Goal: Task Accomplishment & Management: Manage account settings

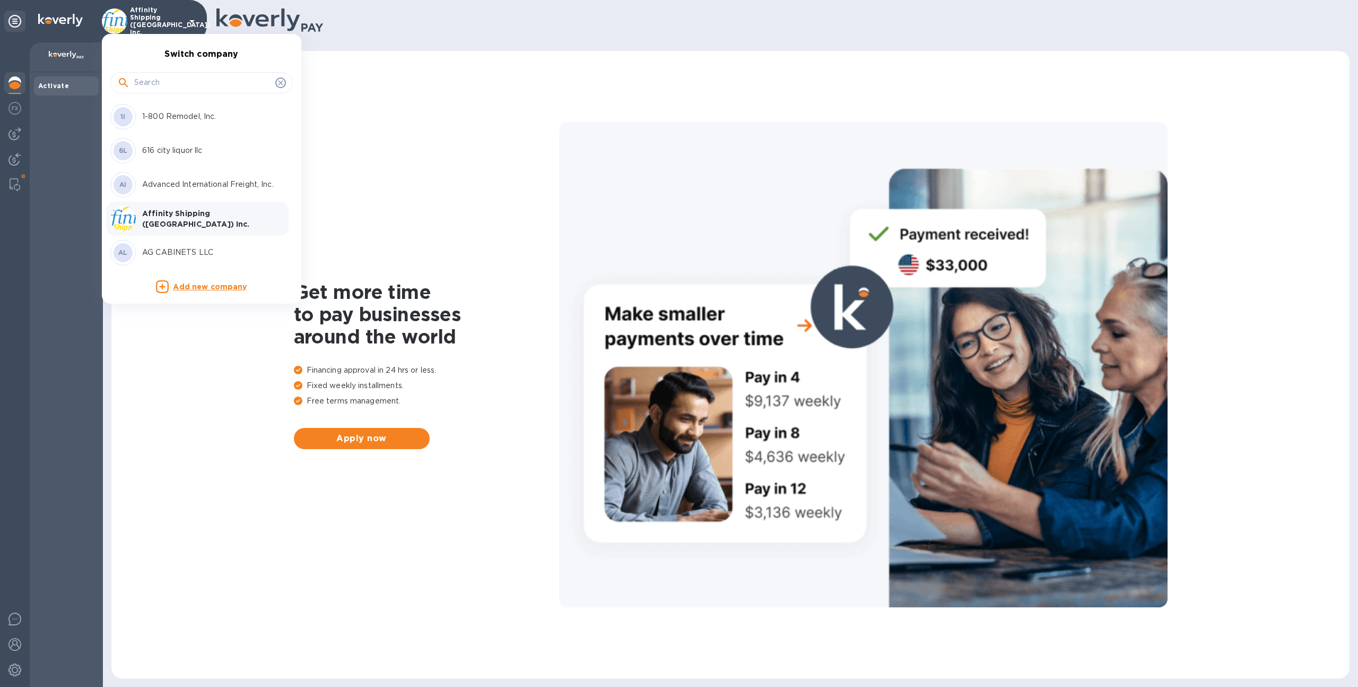
click at [162, 76] on input "text" at bounding box center [202, 83] width 137 height 16
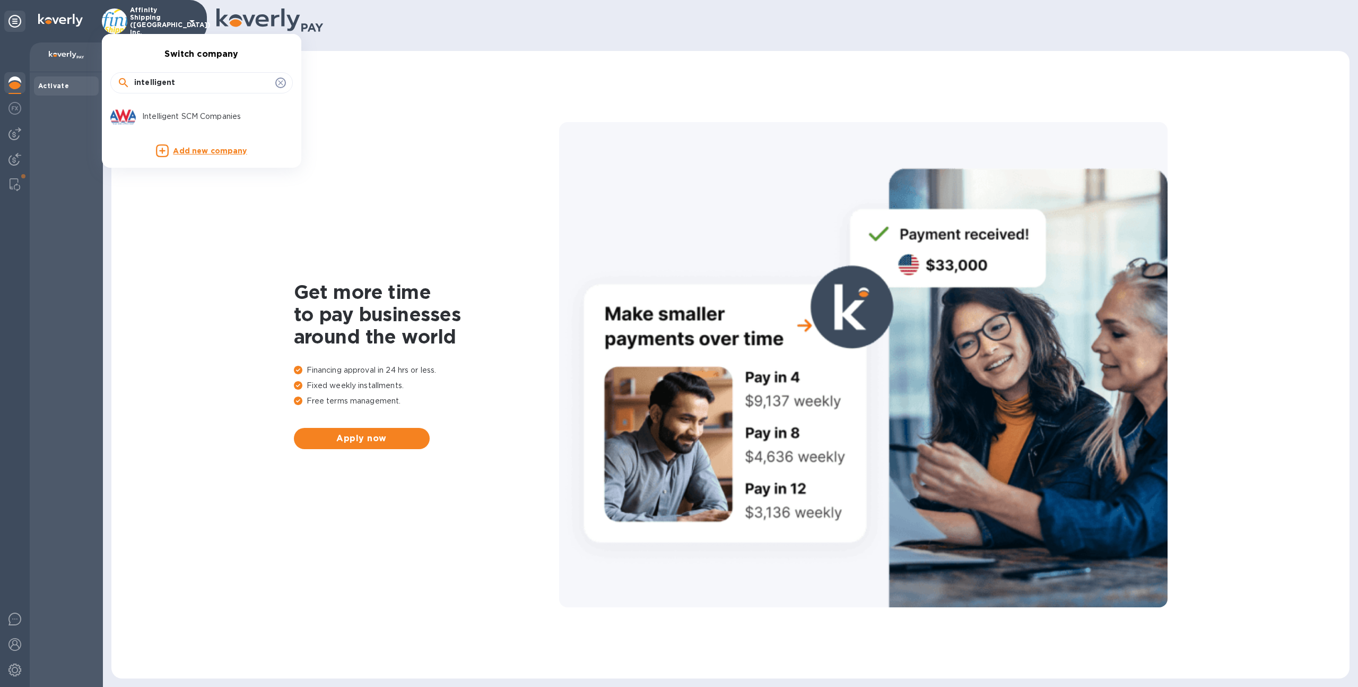
type input "intelligent"
click at [162, 114] on p "Intelligent SCM Companies" at bounding box center [209, 116] width 134 height 11
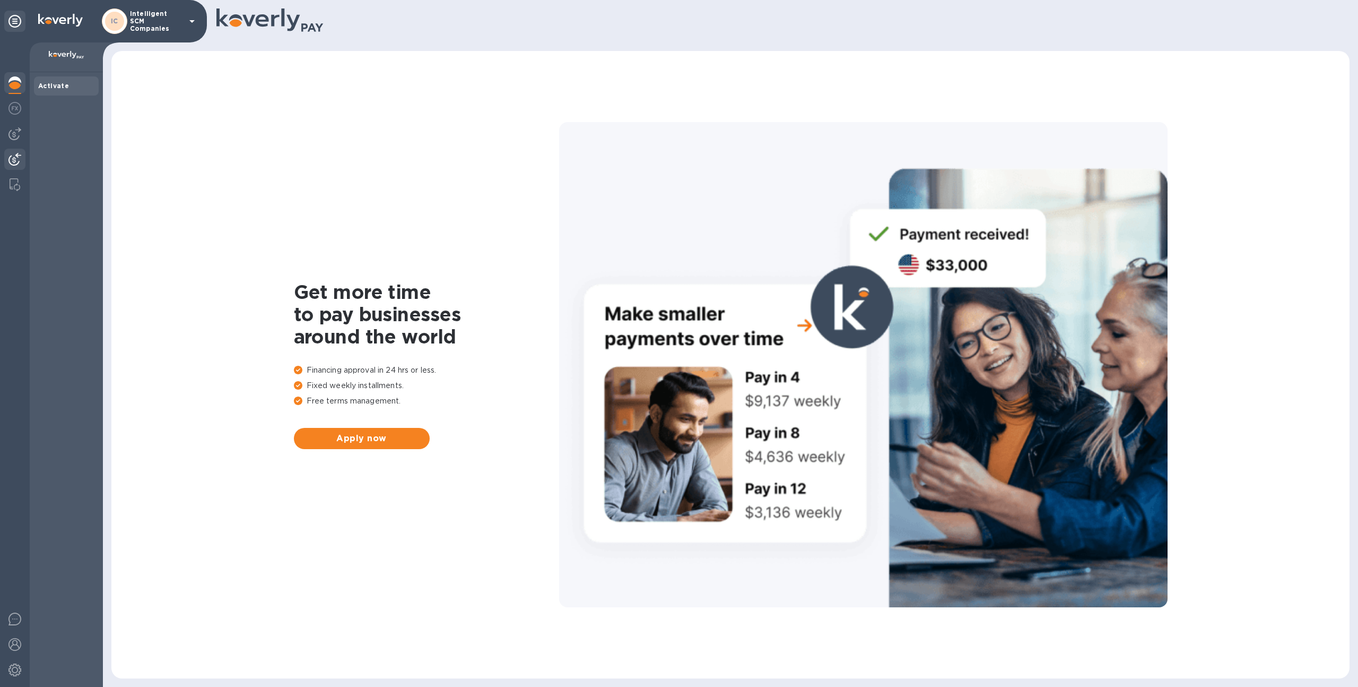
click at [16, 162] on img at bounding box center [14, 159] width 13 height 13
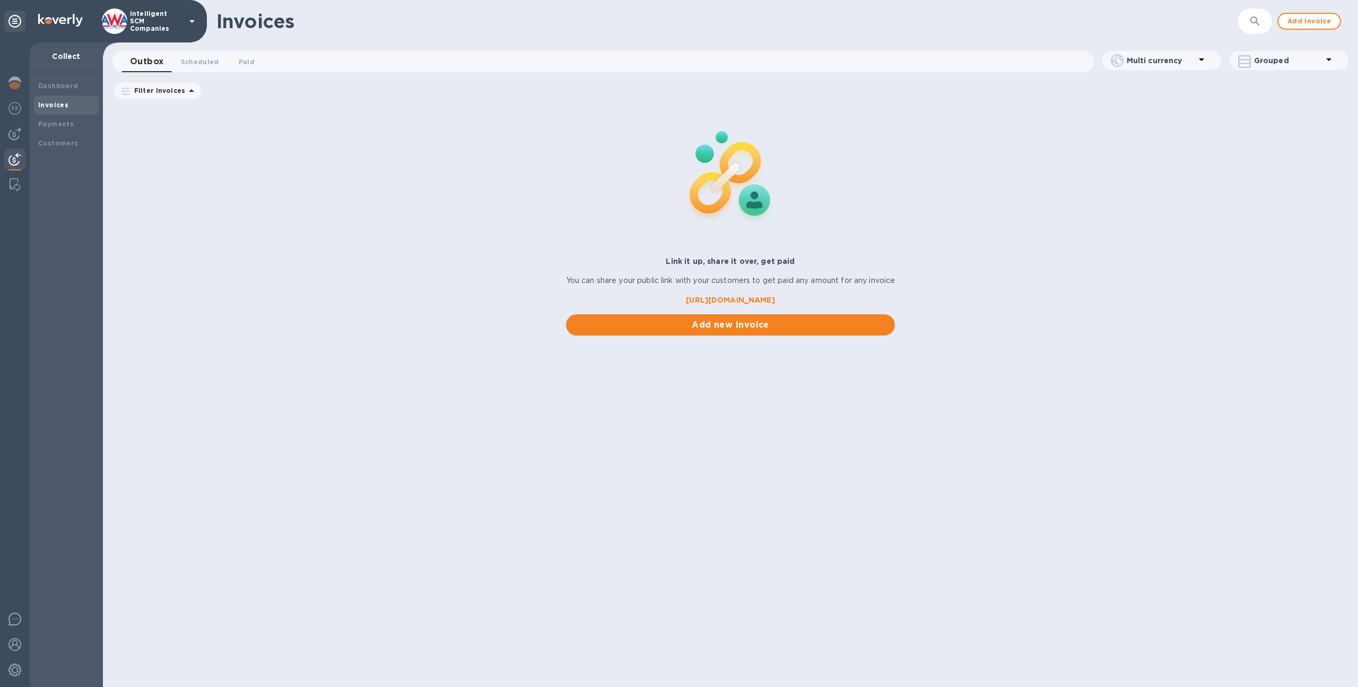
click at [80, 106] on div "Invoices" at bounding box center [66, 105] width 56 height 11
click at [82, 144] on div "Customers" at bounding box center [66, 143] width 56 height 11
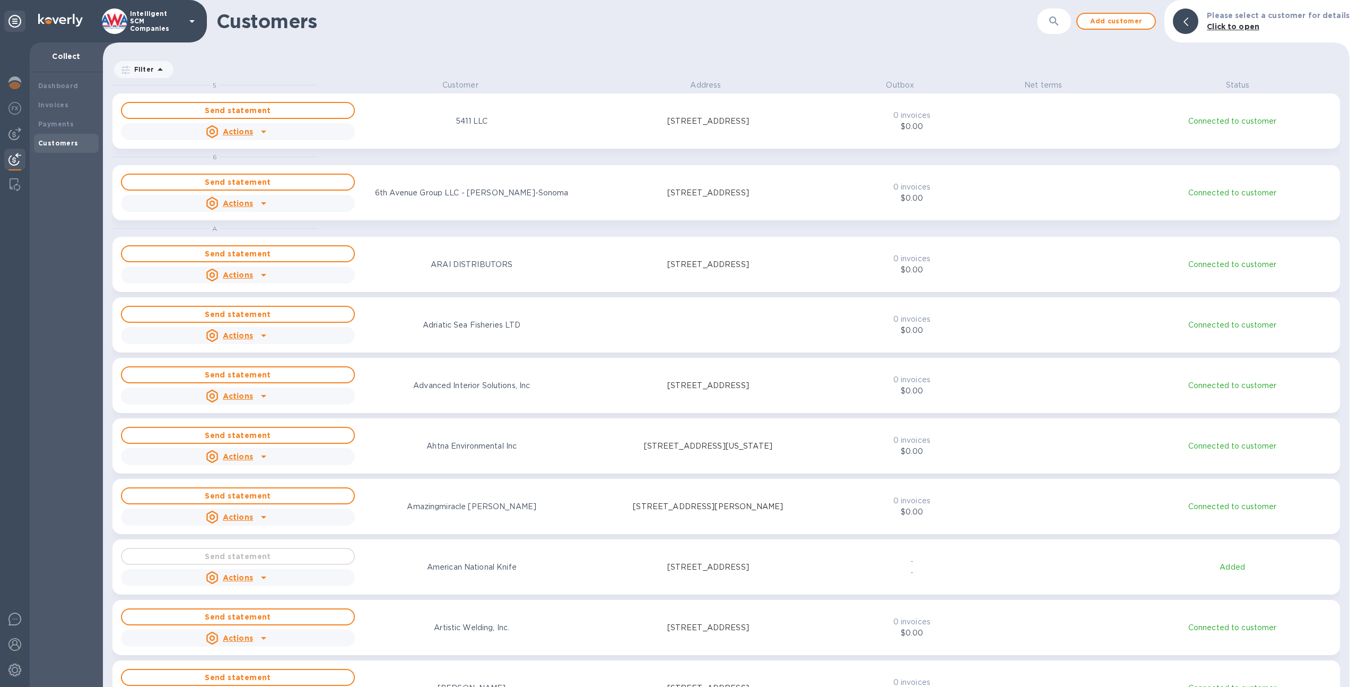
click at [544, 463] on div "Send statement Actions Ahtna Environmental Inc 1170 west 38th avenue, suite100,…" at bounding box center [473, 445] width 709 height 42
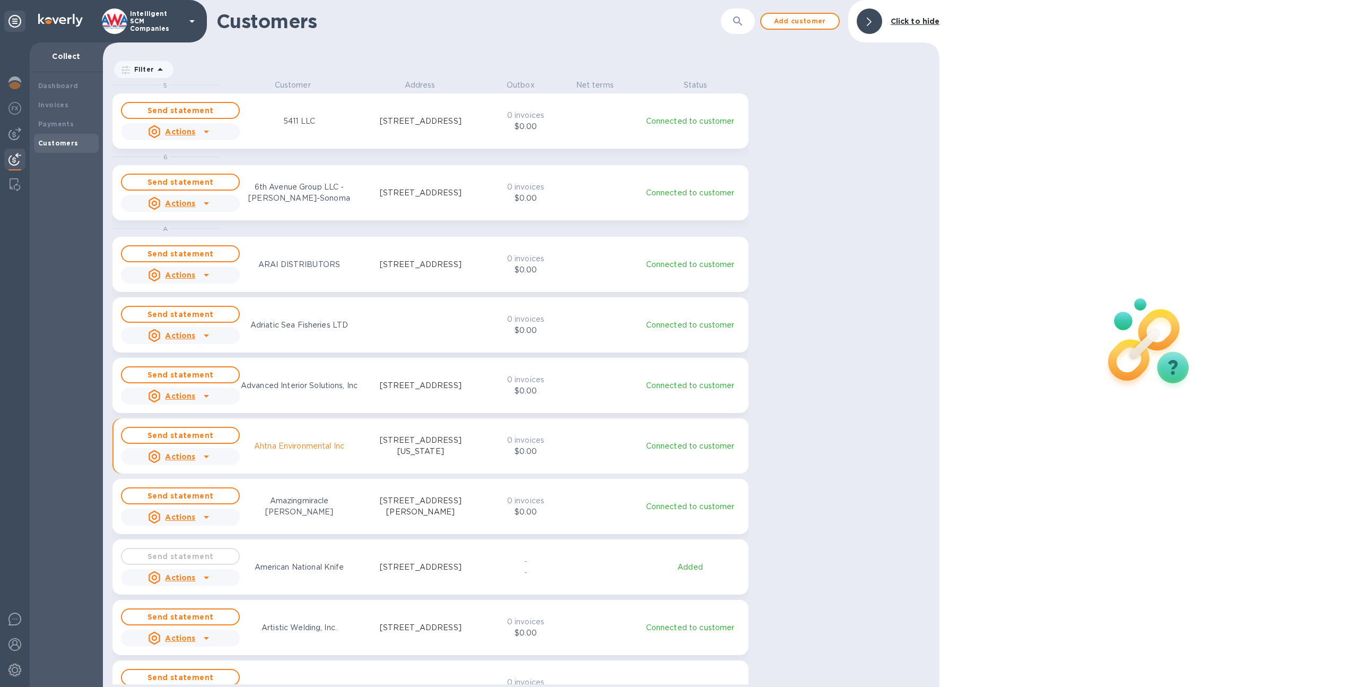
scroll to position [8, 5]
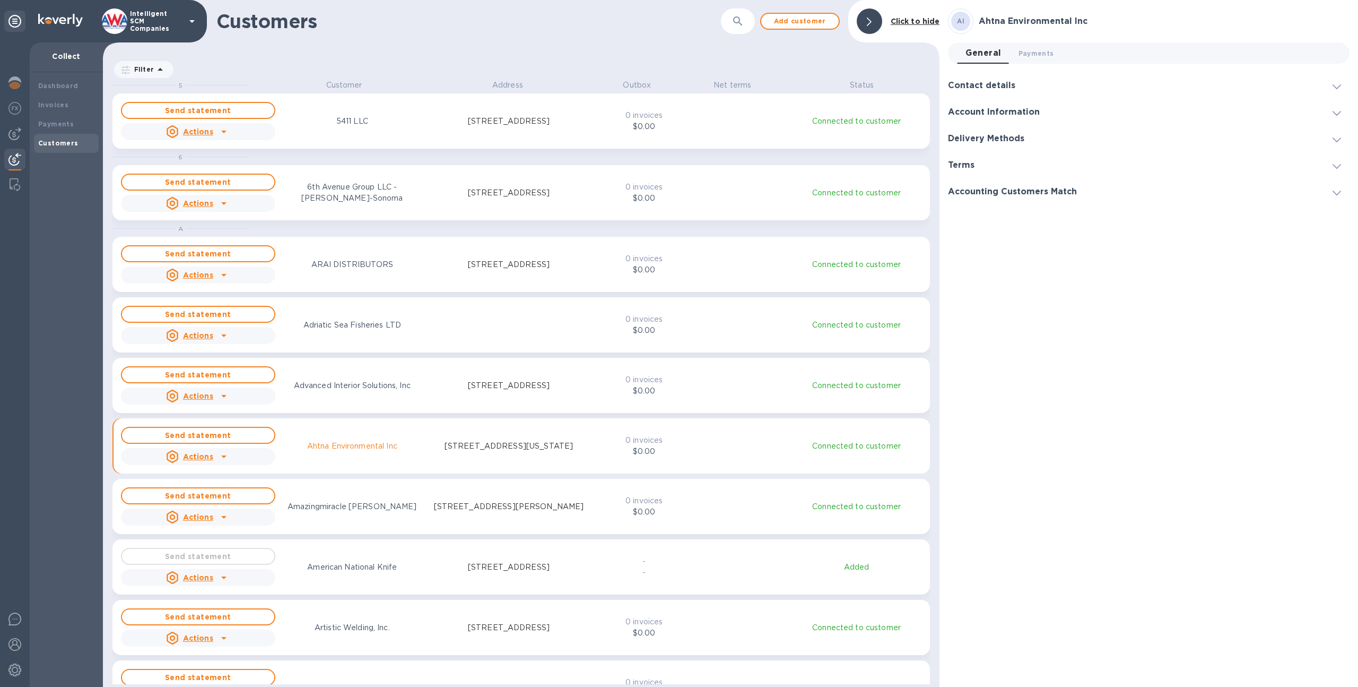
click at [412, 272] on div "Send statement Actions ARAI DISTRIBUTORS 3338 Kauhana Place, Honolulu, HI 96816…" at bounding box center [354, 264] width 470 height 42
click at [398, 205] on div "6th Avenue Group LLC - Natasha Ledoux-Sonoma" at bounding box center [352, 192] width 159 height 27
click at [68, 102] on div "Invoices" at bounding box center [66, 105] width 56 height 11
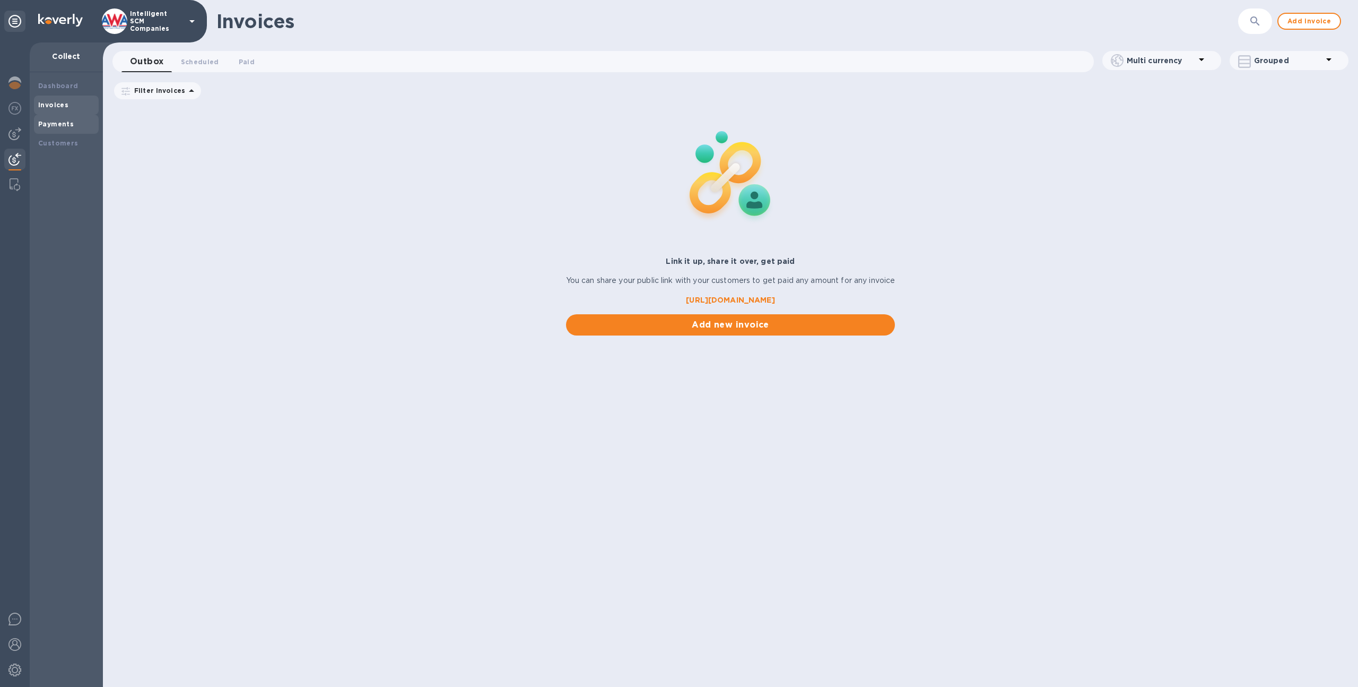
click at [70, 119] on div "Payments" at bounding box center [66, 124] width 56 height 11
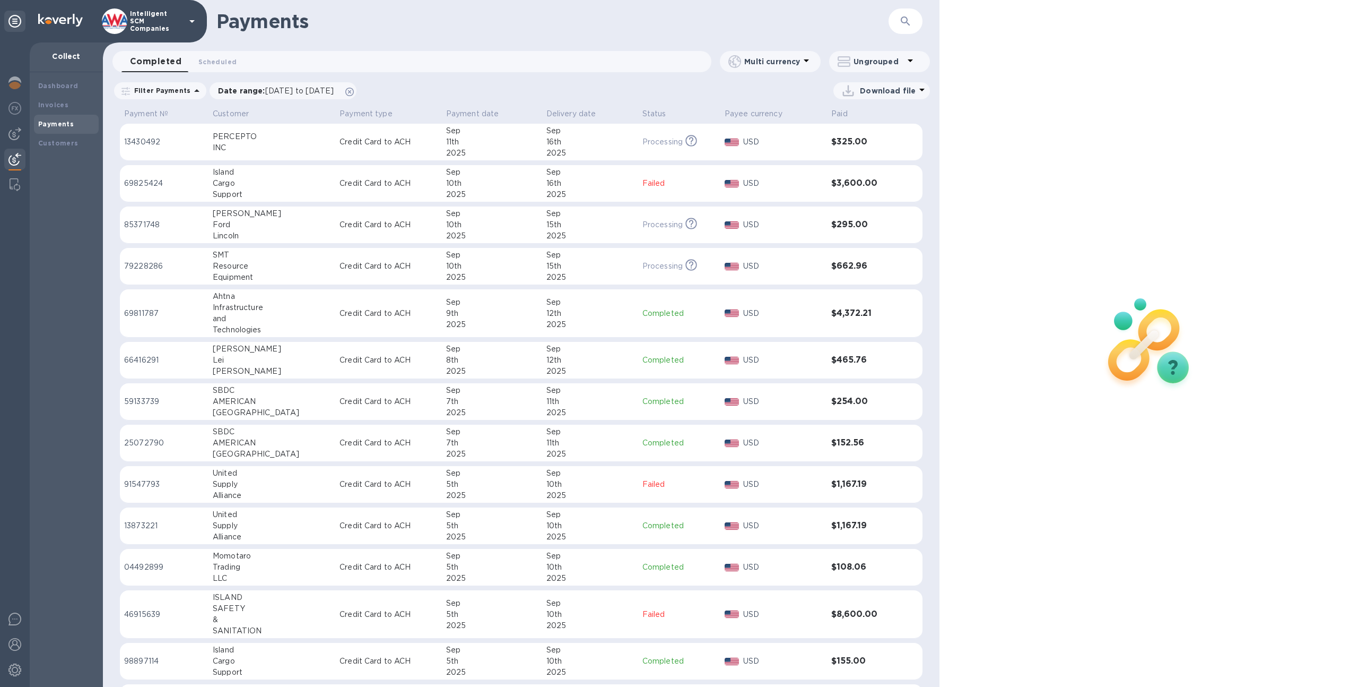
click at [159, 16] on p "Intelligent SCM Companies" at bounding box center [156, 21] width 53 height 22
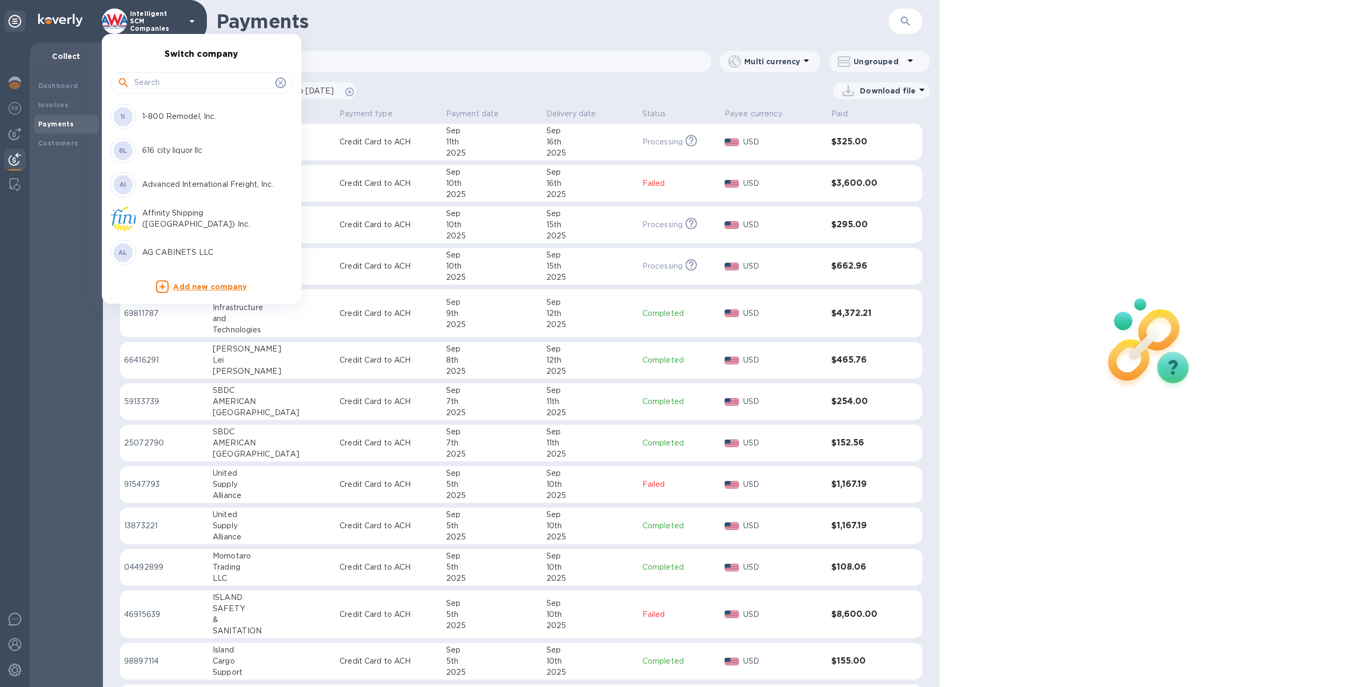
click at [159, 75] on input "text" at bounding box center [202, 83] width 137 height 16
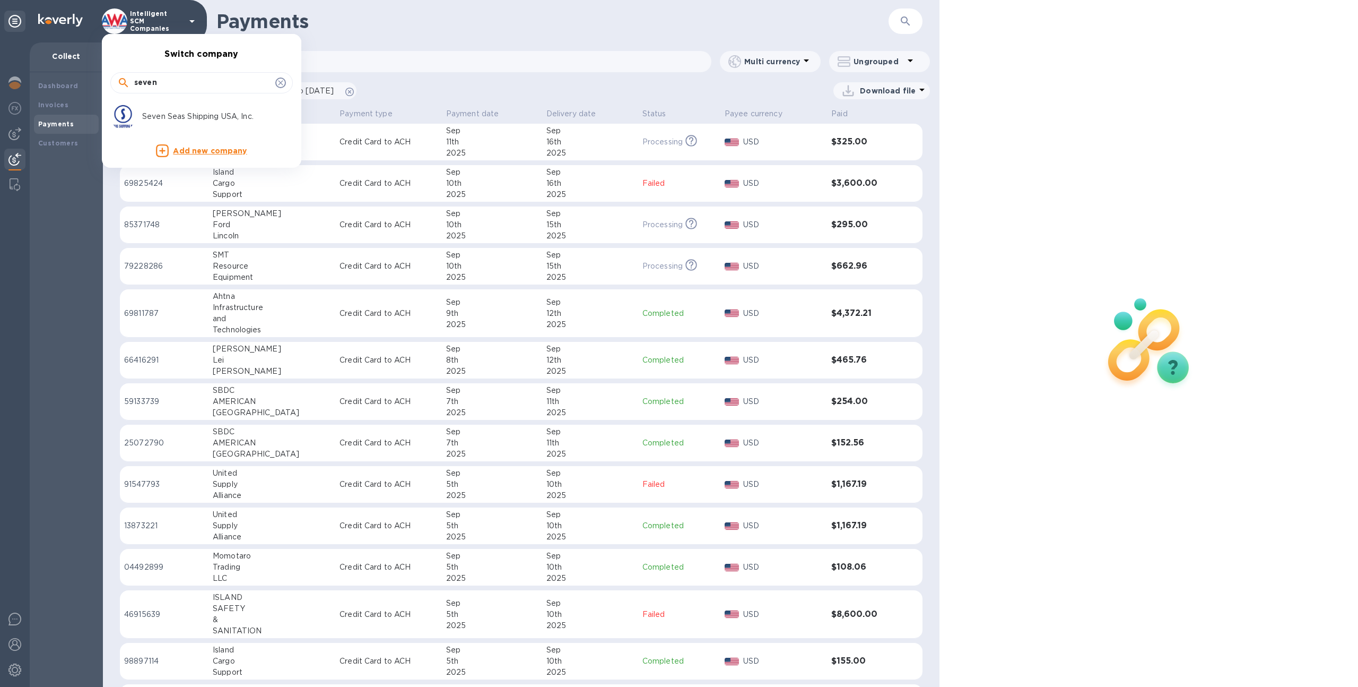
type input "seven"
click at [168, 119] on p "Seven Seas Shipping USA, Inc." at bounding box center [209, 116] width 134 height 11
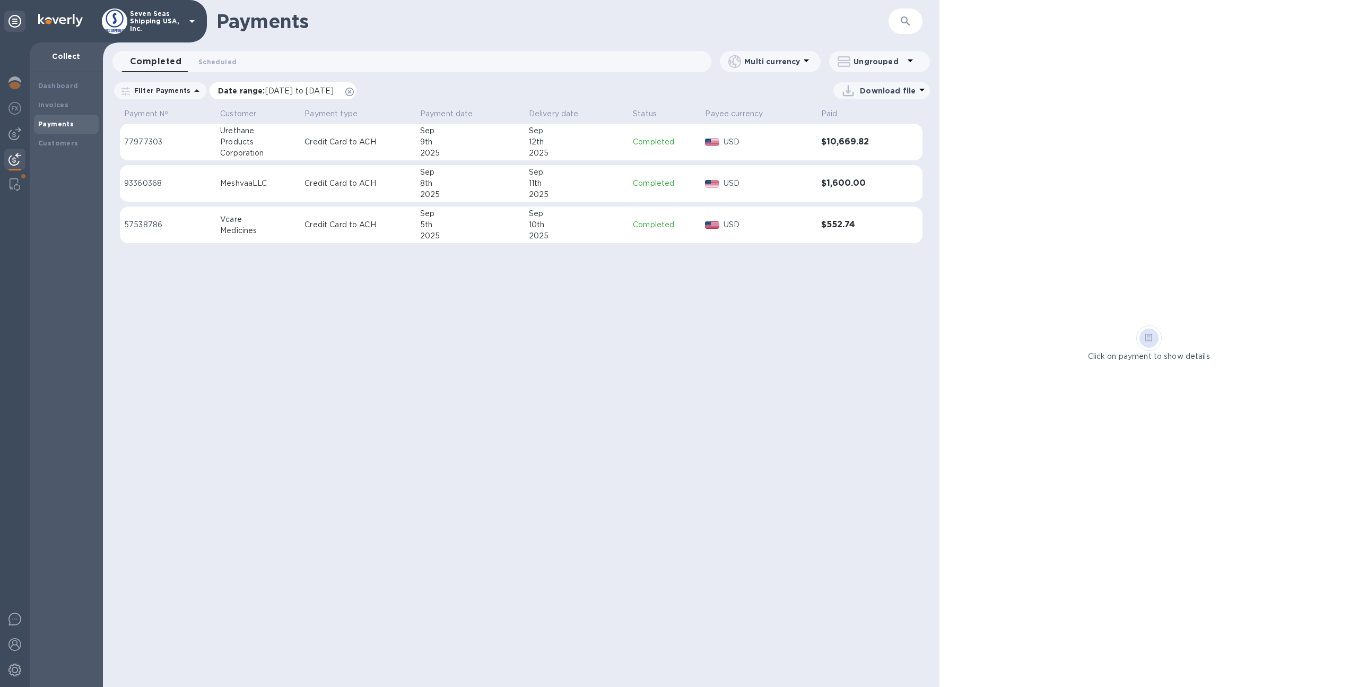
click at [354, 90] on icon at bounding box center [349, 92] width 8 height 8
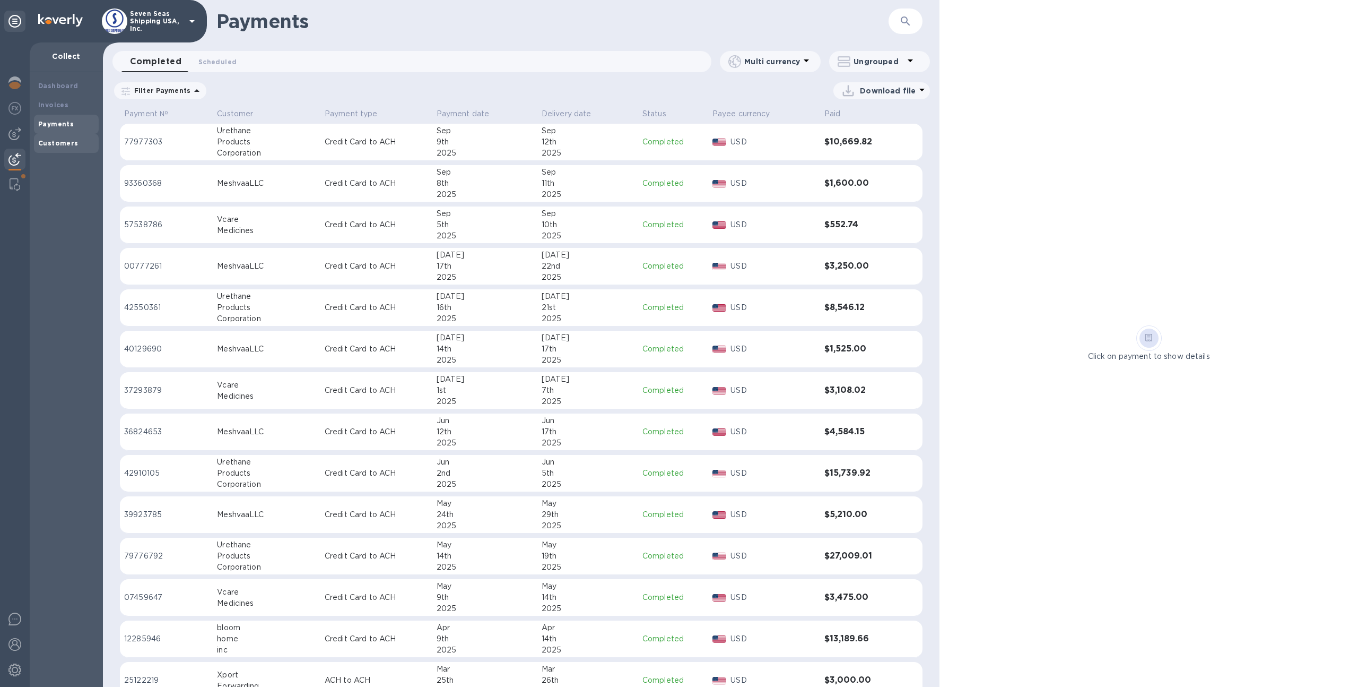
click at [41, 149] on div "Customers" at bounding box center [66, 143] width 65 height 19
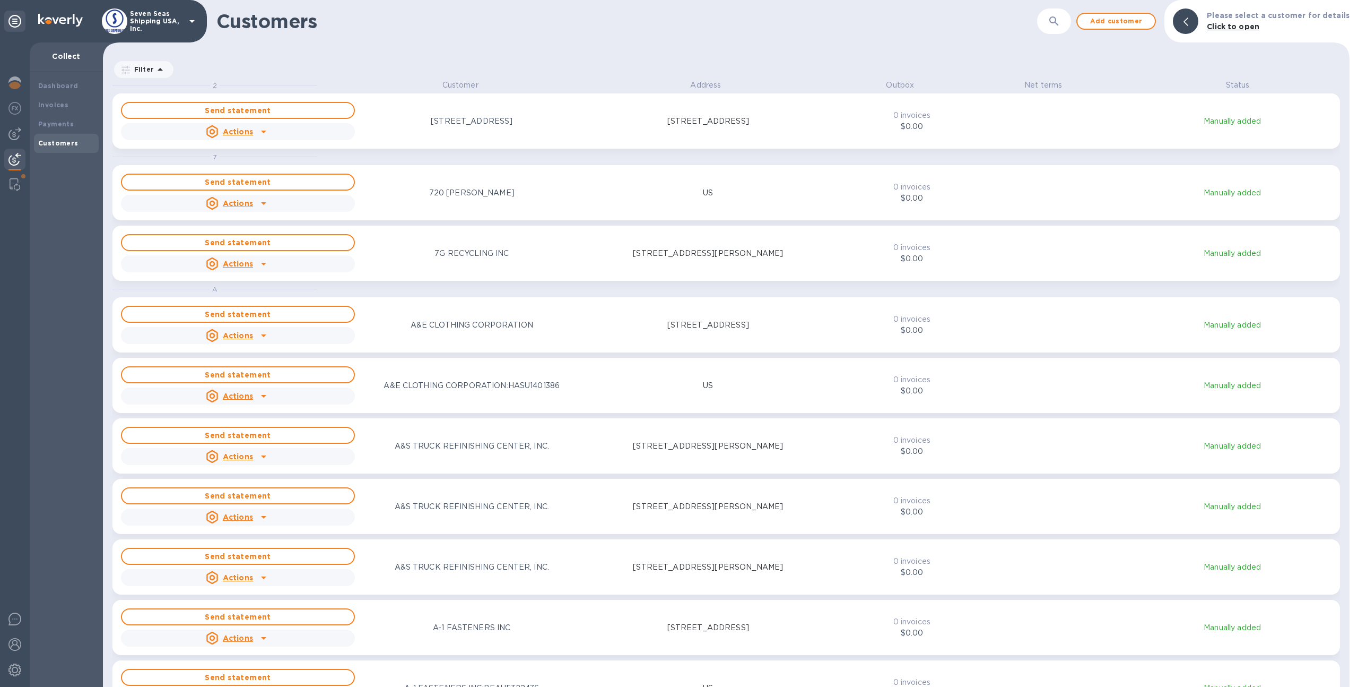
click at [1038, 88] on p "Net terms" at bounding box center [1043, 85] width 102 height 11
click at [1040, 81] on p "Net terms" at bounding box center [1043, 85] width 102 height 11
click at [1064, 83] on p "Net terms" at bounding box center [1043, 85] width 102 height 11
click at [144, 69] on p "Filter" at bounding box center [142, 69] width 24 height 9
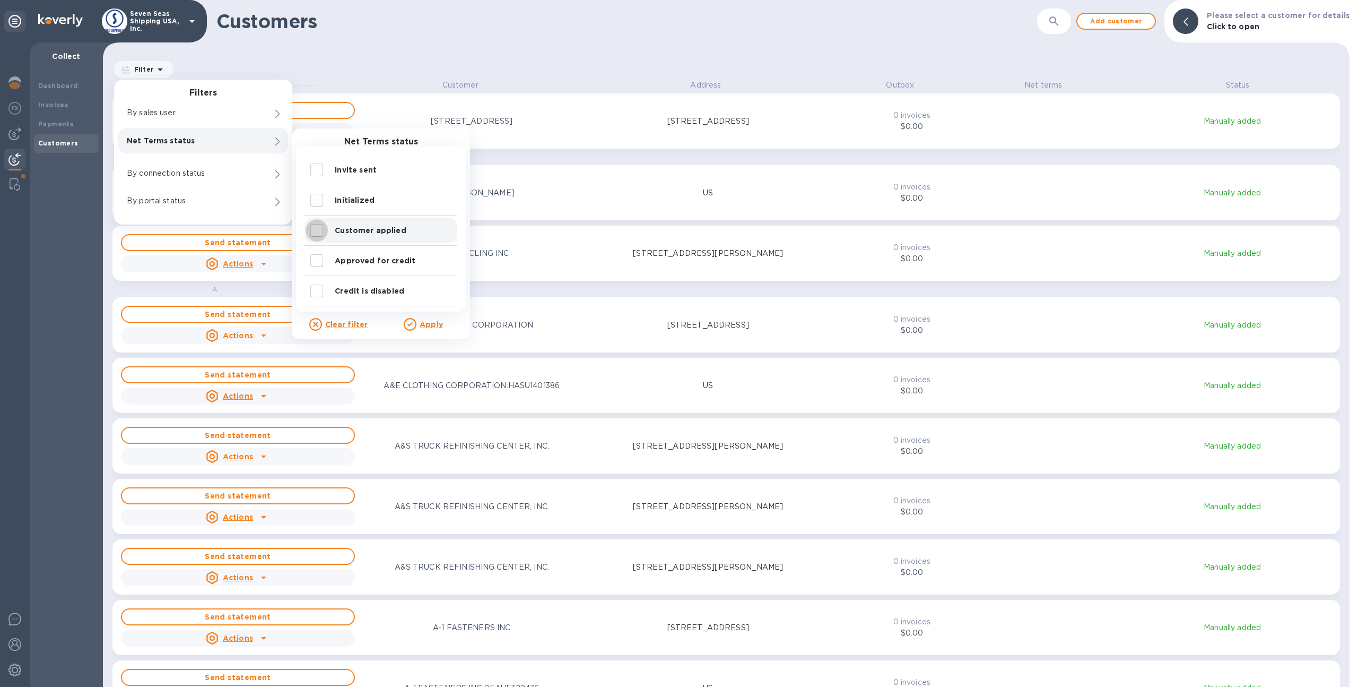
click at [318, 230] on input "decorative checkbox" at bounding box center [317, 230] width 22 height 22
checkbox input "true"
click at [318, 256] on input "decorative checkbox" at bounding box center [317, 260] width 22 height 22
checkbox input "true"
click at [320, 280] on input "decorative checkbox" at bounding box center [317, 291] width 22 height 22
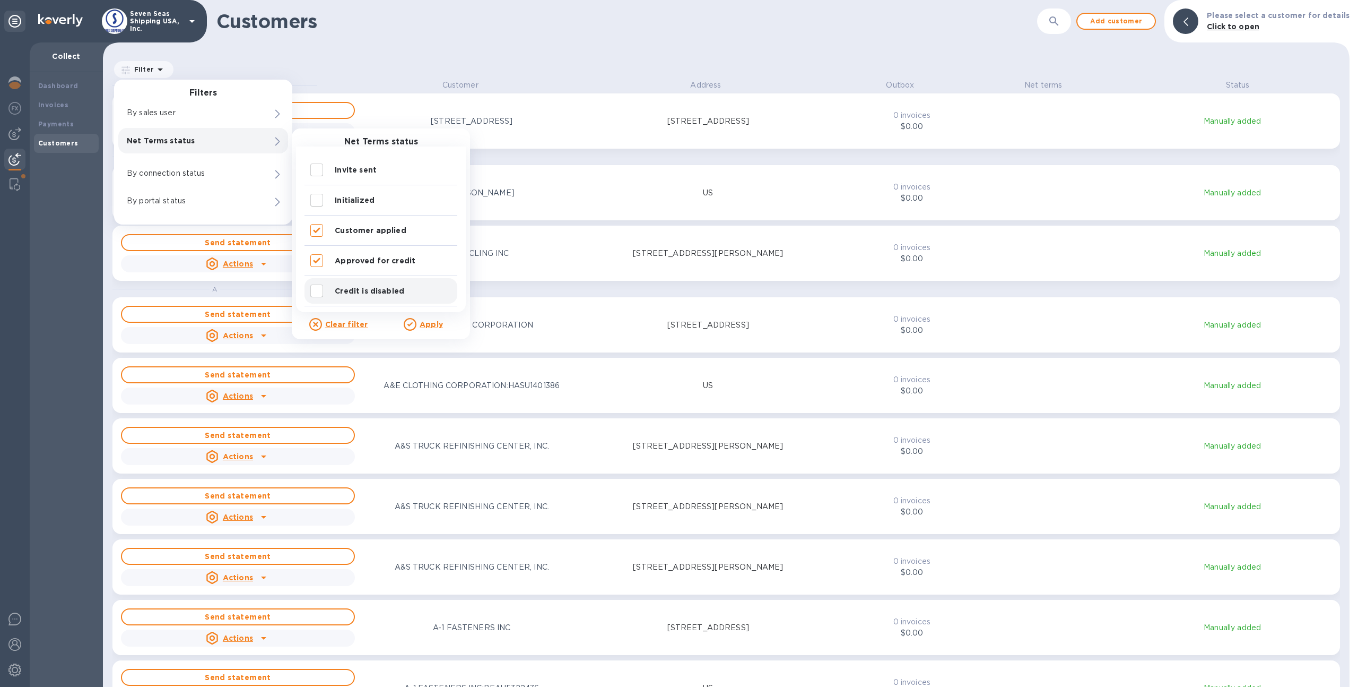
checkbox input "true"
click at [316, 210] on input "decorative checkbox" at bounding box center [317, 200] width 22 height 22
checkbox input "true"
click at [315, 162] on input "decorative checkbox" at bounding box center [317, 170] width 22 height 22
checkbox input "true"
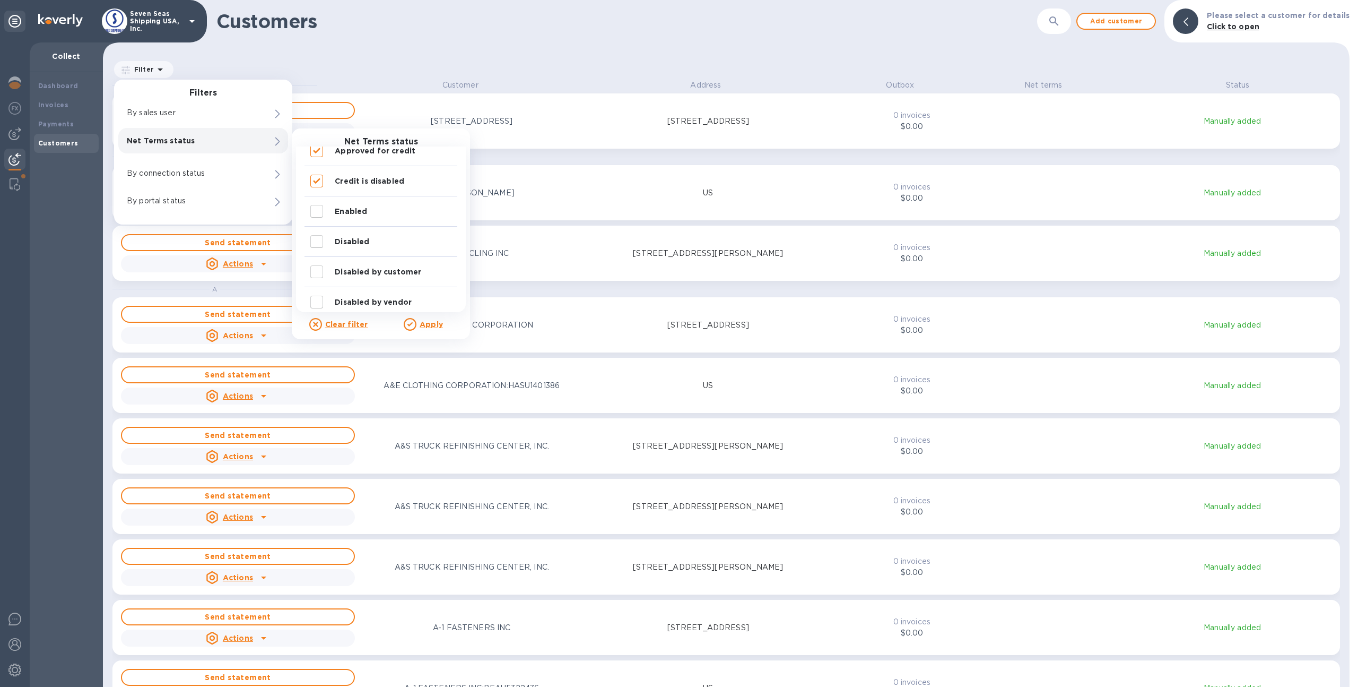
scroll to position [108, 0]
click at [322, 213] on input "decorative checkbox" at bounding box center [317, 213] width 22 height 22
checkbox input "true"
click at [320, 194] on input "decorative checkbox" at bounding box center [317, 197] width 22 height 22
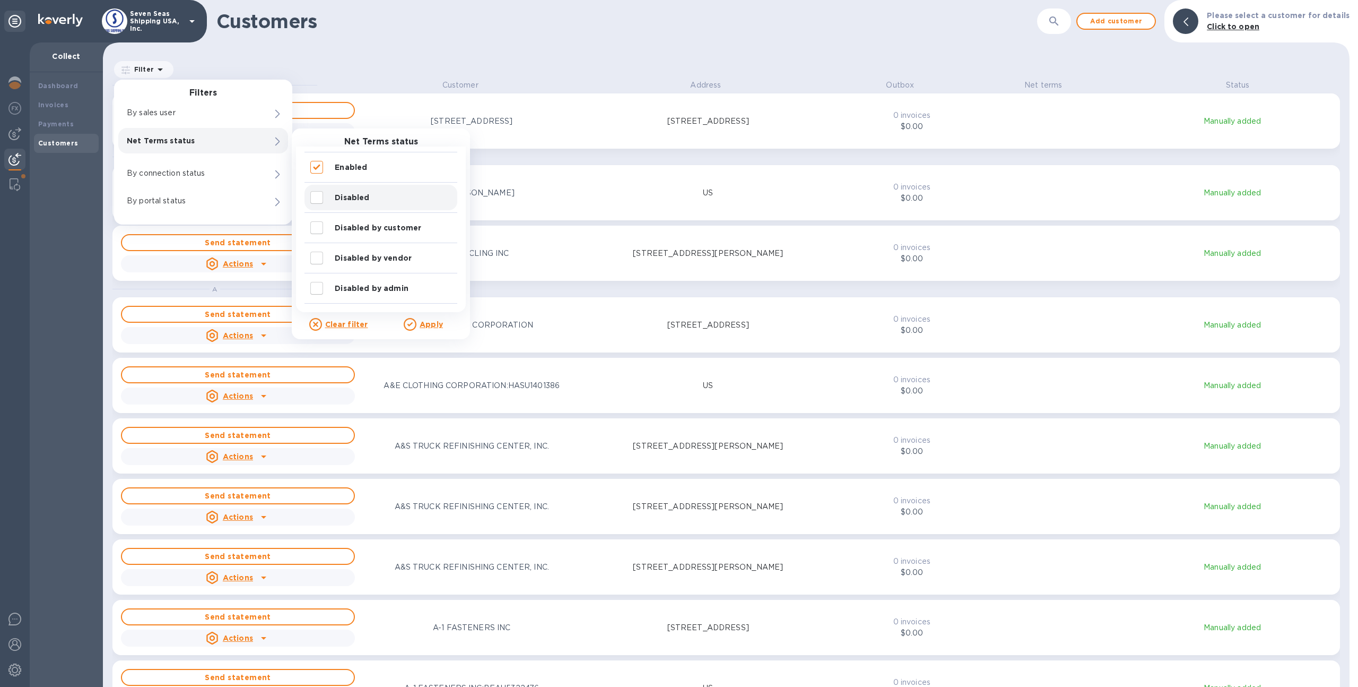
checkbox input "true"
click at [320, 224] on input "decorative checkbox" at bounding box center [317, 227] width 22 height 22
checkbox input "true"
click at [319, 251] on input "decorative checkbox" at bounding box center [317, 258] width 22 height 22
checkbox input "true"
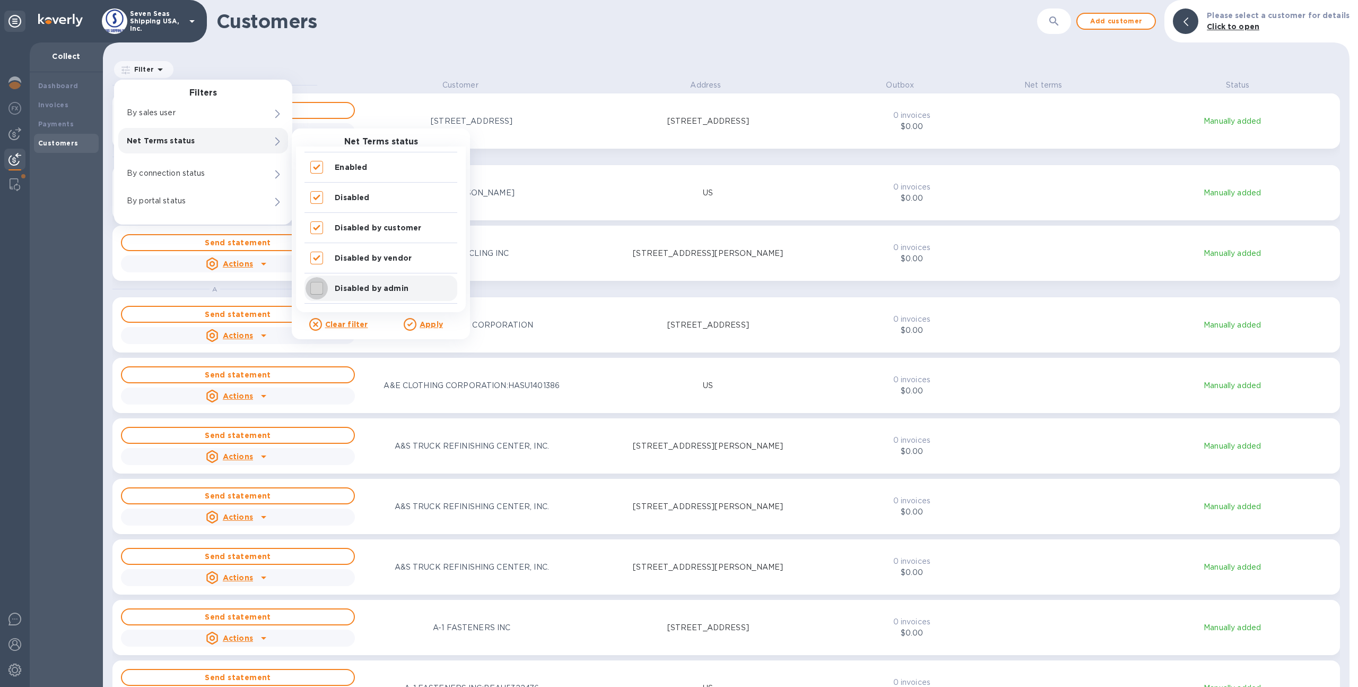
click at [319, 277] on input "decorative checkbox" at bounding box center [317, 288] width 22 height 22
checkbox input "true"
click at [425, 329] on p "Apply" at bounding box center [431, 324] width 23 height 11
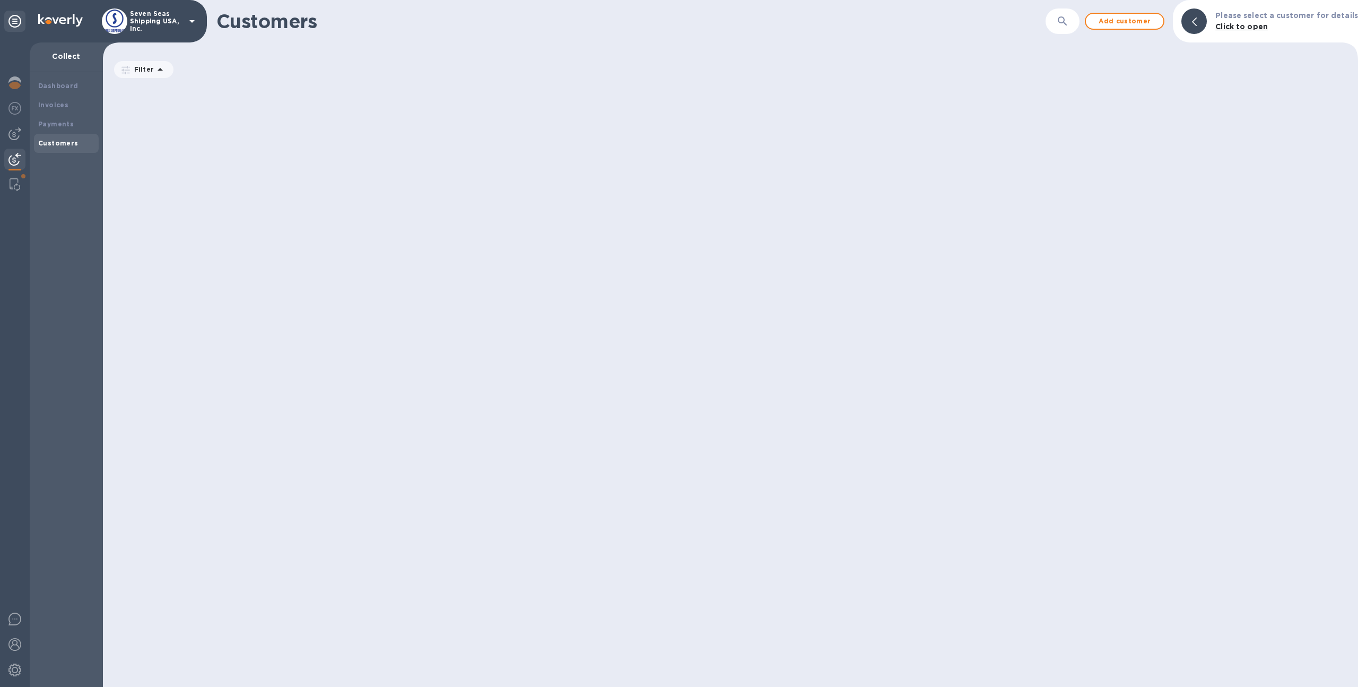
scroll to position [599, 1251]
click at [0, 0] on icon at bounding box center [0, 0] width 0 height 0
click at [0, 0] on span "Approved for credit" at bounding box center [0, 0] width 0 height 0
click at [0, 0] on icon at bounding box center [0, 0] width 0 height 0
click at [0, 0] on div "Credit is disabled" at bounding box center [0, 0] width 0 height 0
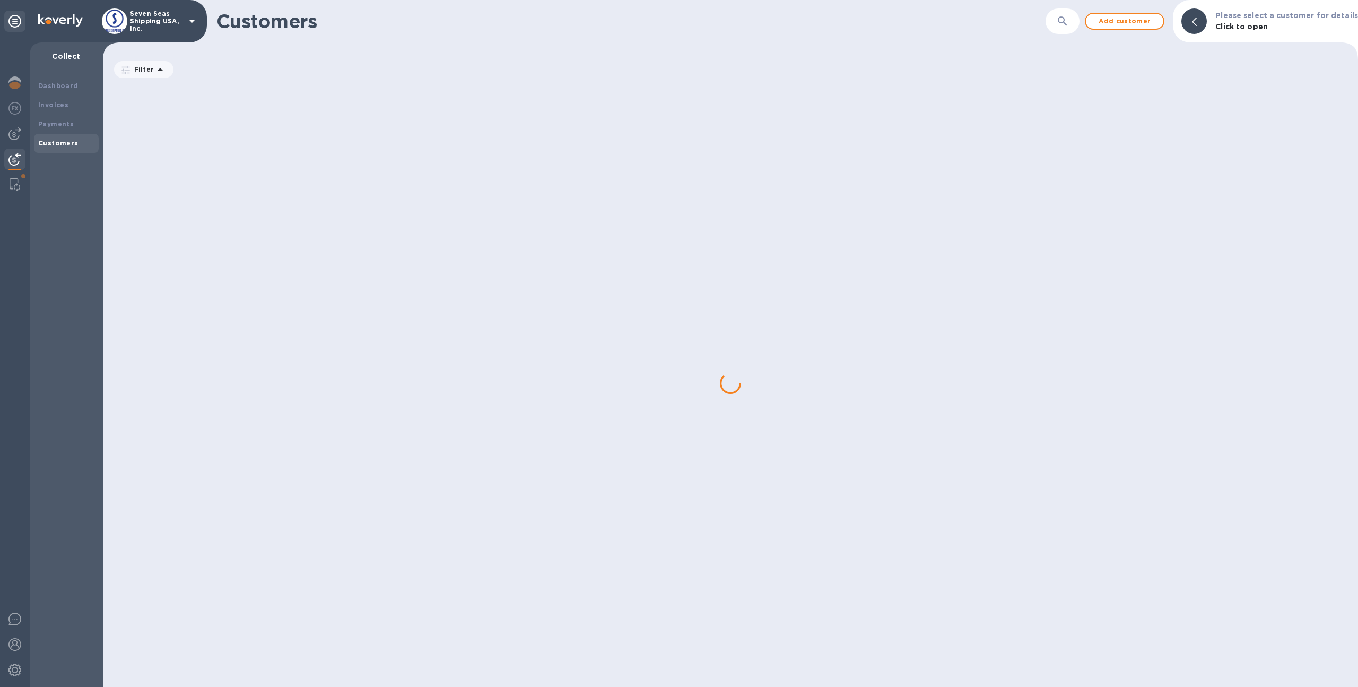
click at [0, 0] on div "Initialized" at bounding box center [0, 0] width 0 height 0
click at [0, 0] on div "Credit is disabled" at bounding box center [0, 0] width 0 height 0
click at [0, 0] on icon at bounding box center [0, 0] width 0 height 0
click at [0, 0] on span "Invite sent" at bounding box center [0, 0] width 0 height 0
click at [0, 0] on span "Initialized" at bounding box center [0, 0] width 0 height 0
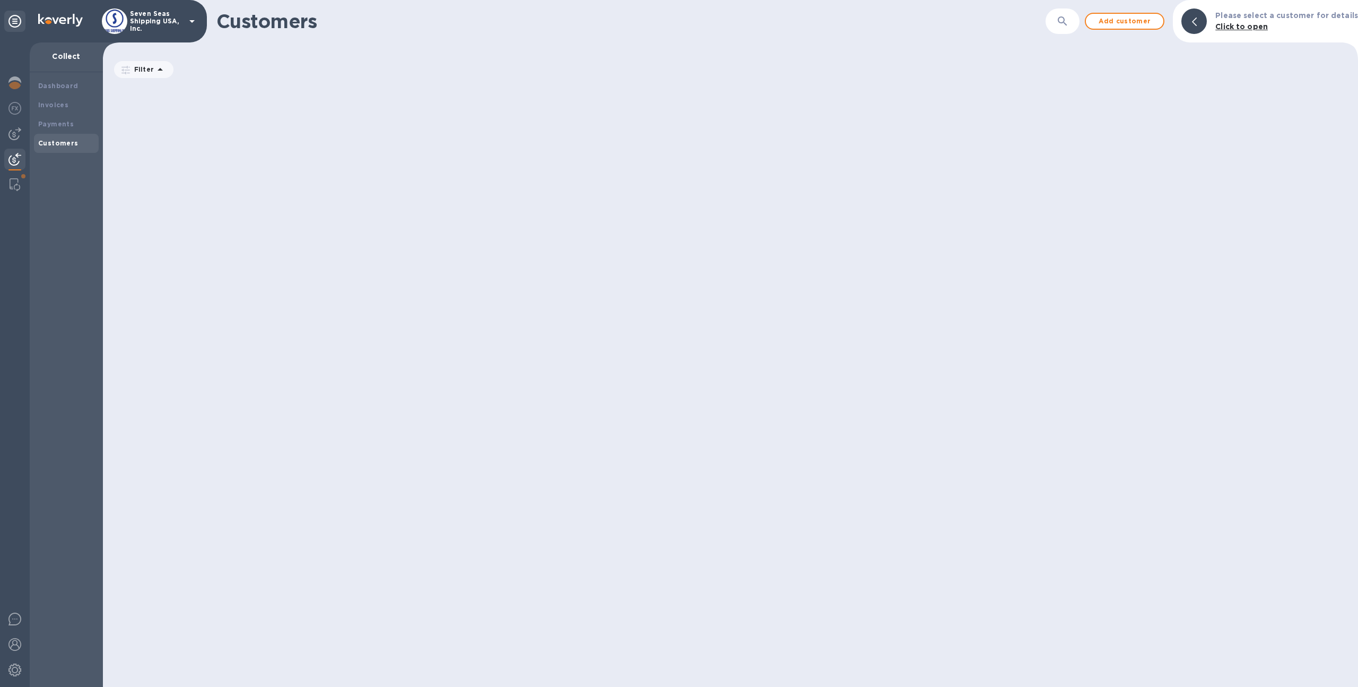
click at [0, 0] on icon at bounding box center [0, 0] width 0 height 0
click at [0, 0] on span "Invite sent" at bounding box center [0, 0] width 0 height 0
click at [0, 0] on icon at bounding box center [0, 0] width 0 height 0
click at [0, 0] on div "Disabled" at bounding box center [0, 0] width 0 height 0
click at [0, 0] on icon at bounding box center [0, 0] width 0 height 0
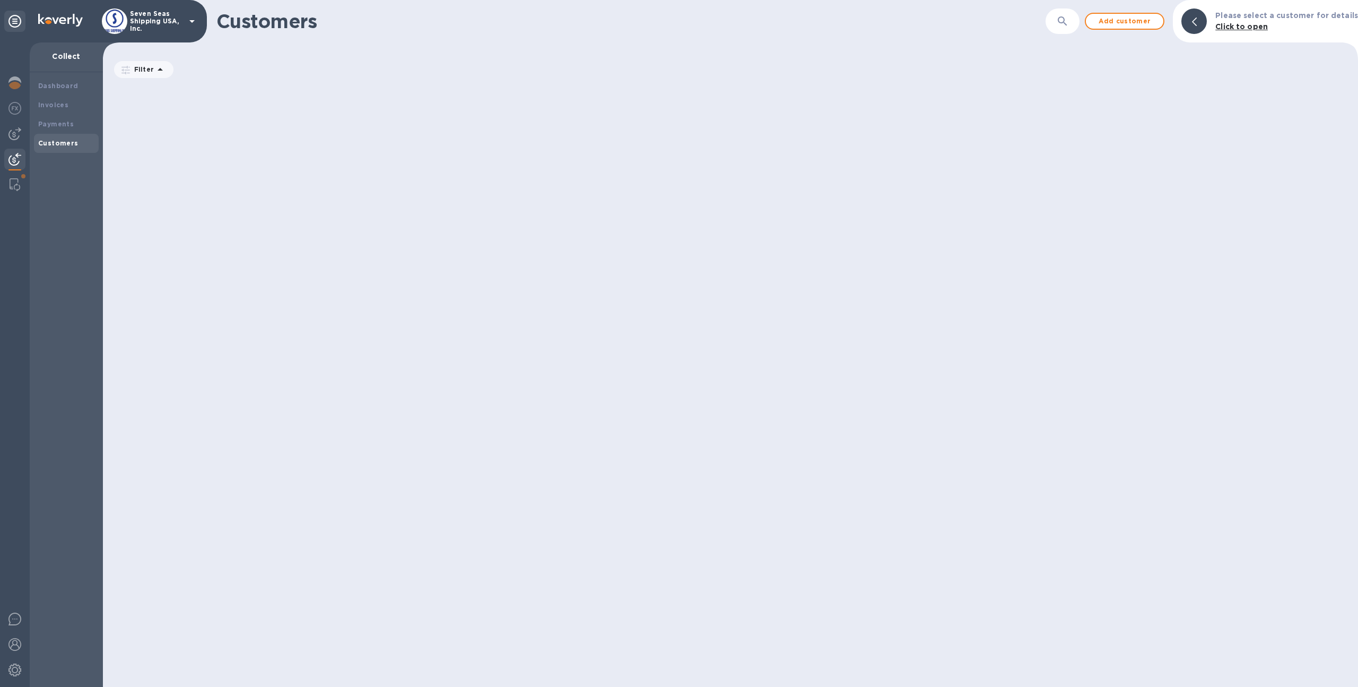
click at [0, 0] on icon at bounding box center [0, 0] width 0 height 0
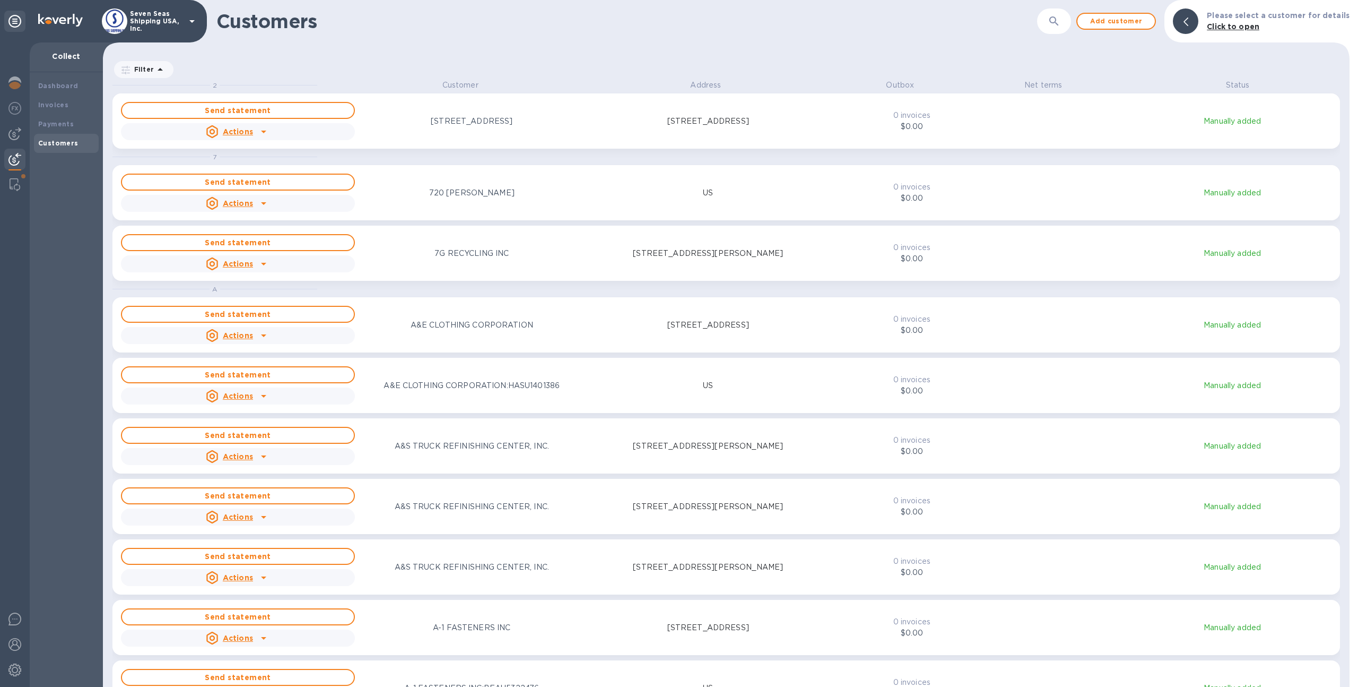
scroll to position [599, 1243]
click at [133, 15] on p "Seven Seas Shipping USA, Inc." at bounding box center [156, 21] width 53 height 22
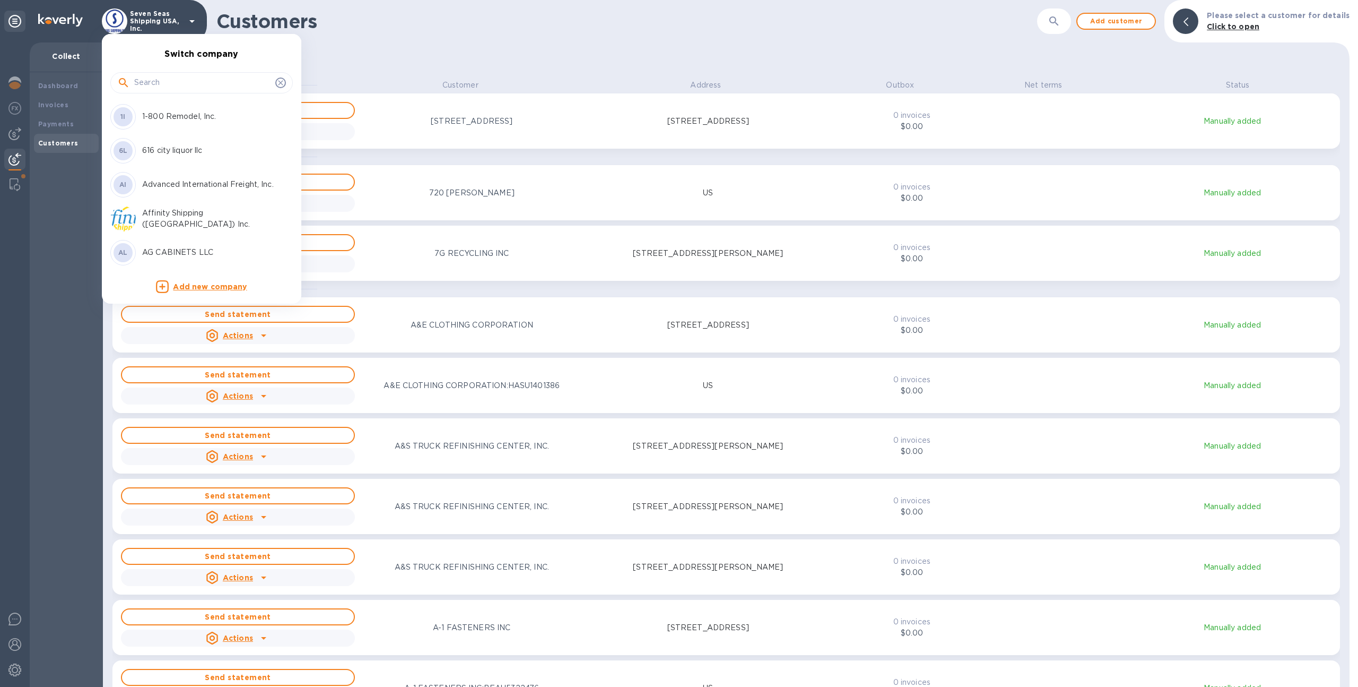
click at [171, 72] on div at bounding box center [201, 82] width 183 height 21
click at [174, 87] on input "text" at bounding box center [202, 83] width 137 height 16
type input "union"
click at [195, 143] on div "Union Logistics Inc (LAX)" at bounding box center [193, 150] width 166 height 25
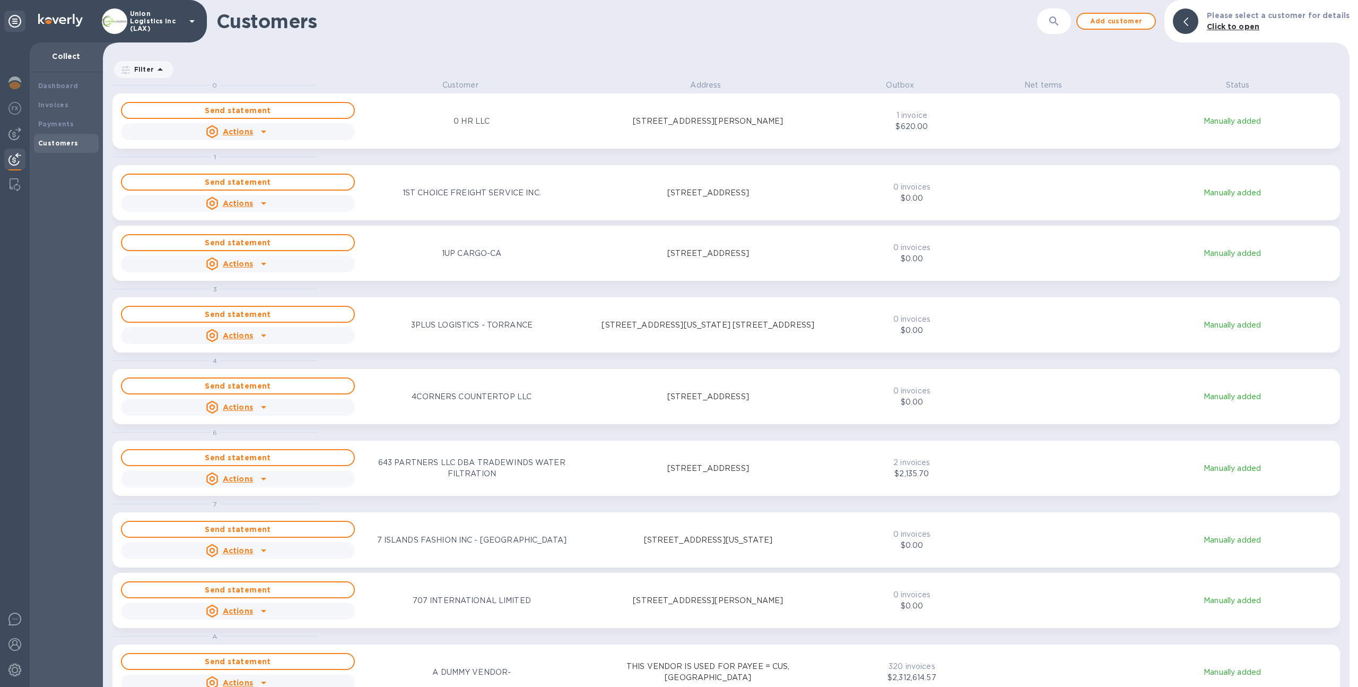
click at [154, 66] on icon at bounding box center [160, 69] width 13 height 13
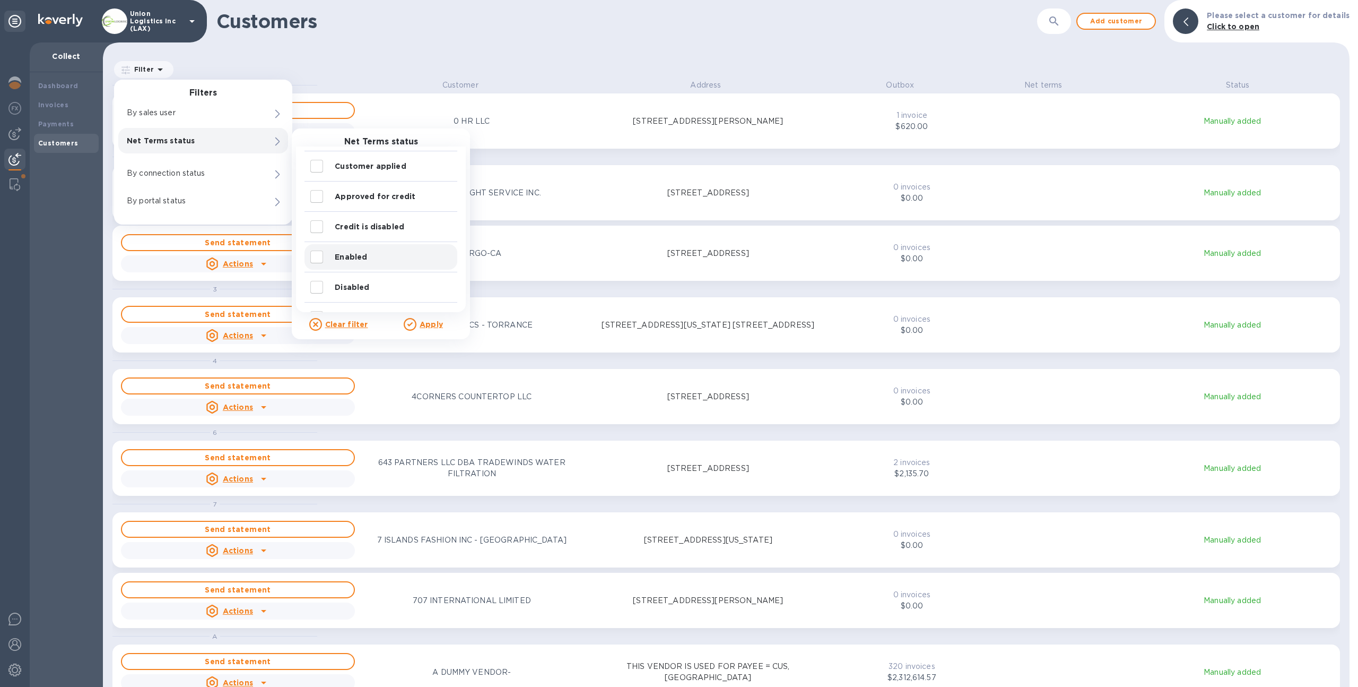
scroll to position [72, 0]
click at [317, 191] on input "decorative checkbox" at bounding box center [317, 188] width 22 height 22
checkbox input "true"
click at [319, 221] on input "decorative checkbox" at bounding box center [317, 218] width 22 height 22
checkbox input "true"
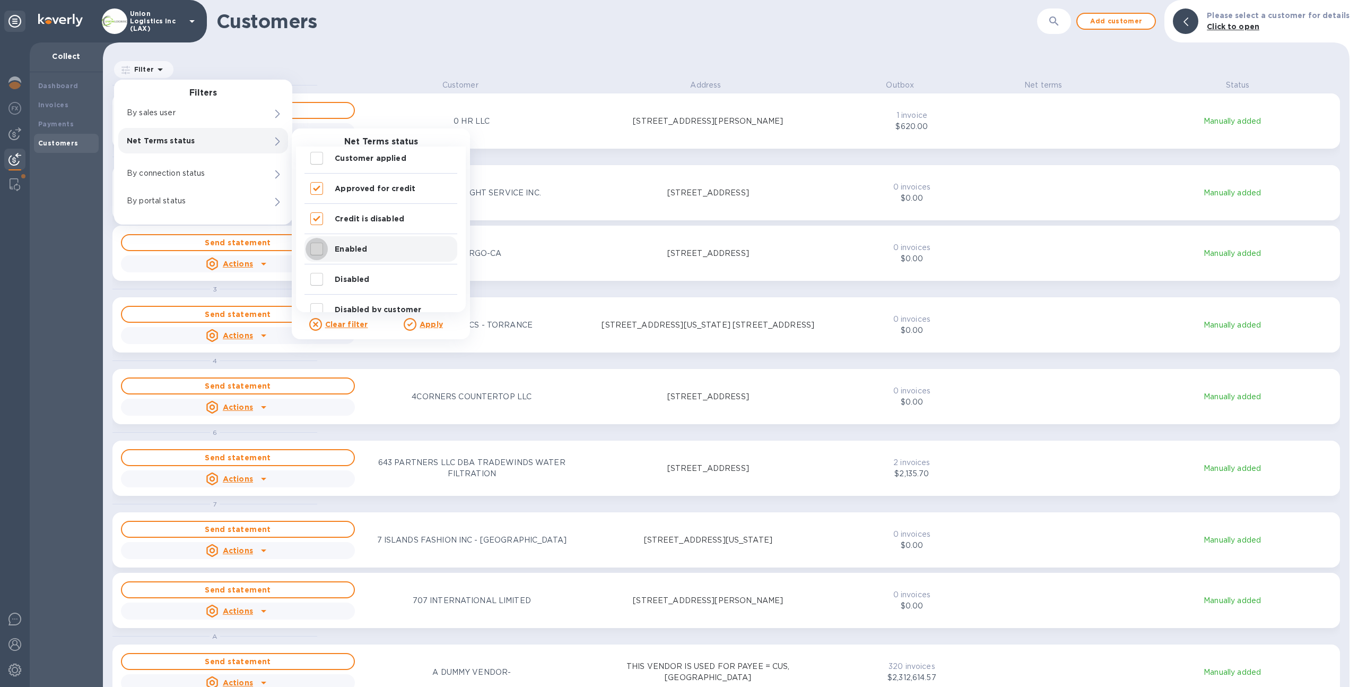
click at [316, 240] on input "decorative checkbox" at bounding box center [317, 249] width 22 height 22
checkbox input "true"
click at [312, 220] on input "decorative checkbox" at bounding box center [317, 218] width 22 height 22
checkbox input "false"
click at [314, 187] on input "decorative checkbox" at bounding box center [317, 181] width 22 height 22
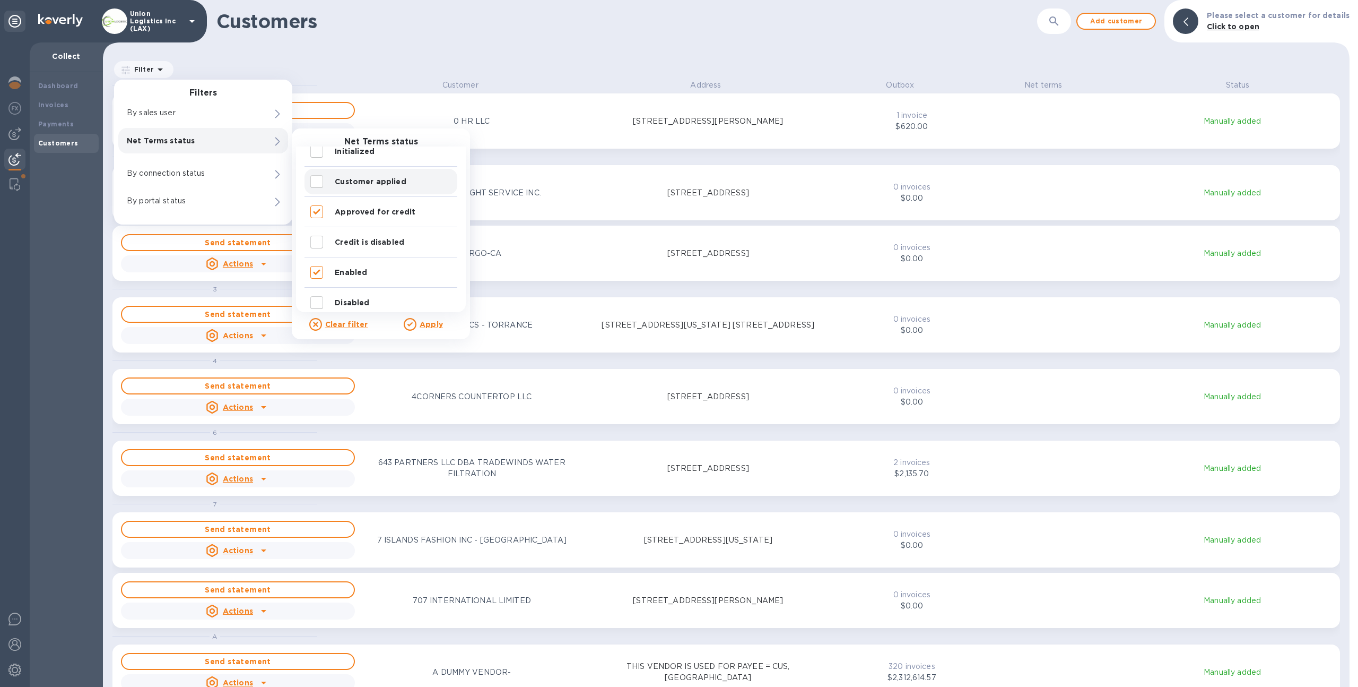
checkbox input "true"
click at [316, 192] on input "decorative checkbox" at bounding box center [317, 200] width 22 height 22
checkbox input "true"
click at [314, 169] on input "decorative checkbox" at bounding box center [317, 170] width 22 height 22
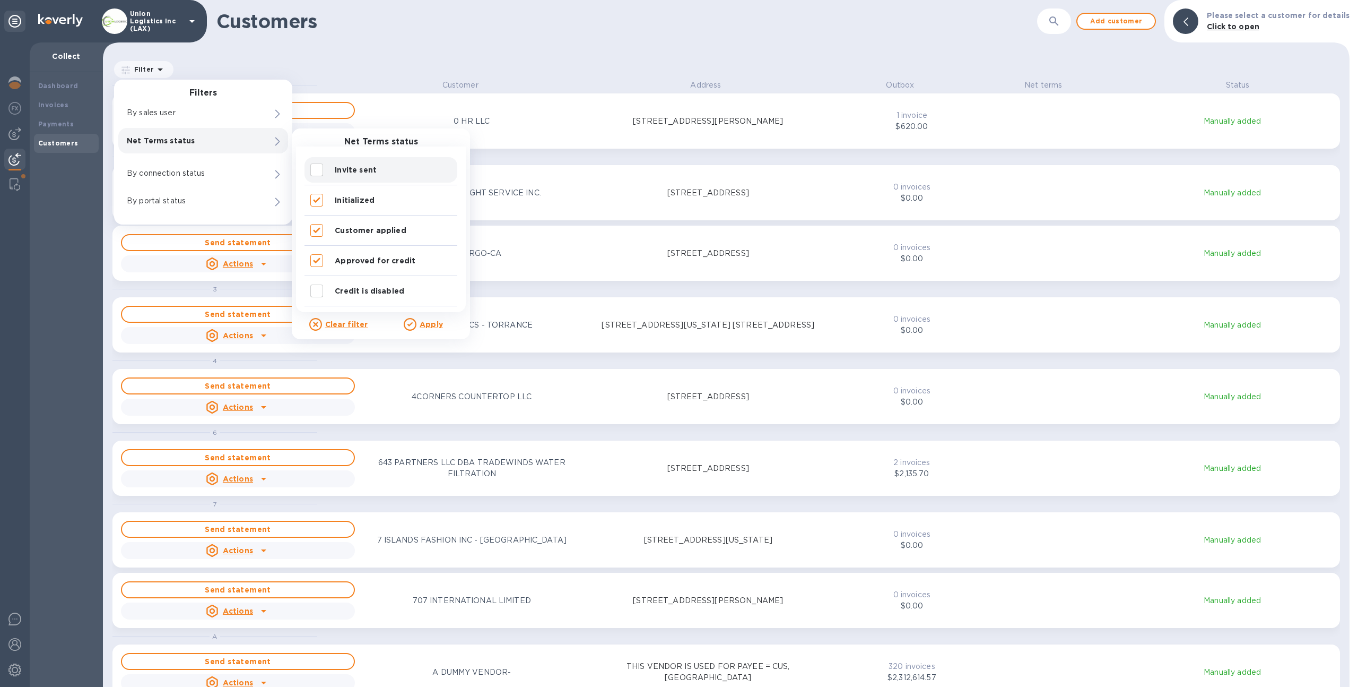
checkbox input "true"
drag, startPoint x: 318, startPoint y: 287, endPoint x: 319, endPoint y: 280, distance: 7.5
click at [318, 285] on input "decorative checkbox" at bounding box center [317, 291] width 22 height 22
checkbox input "true"
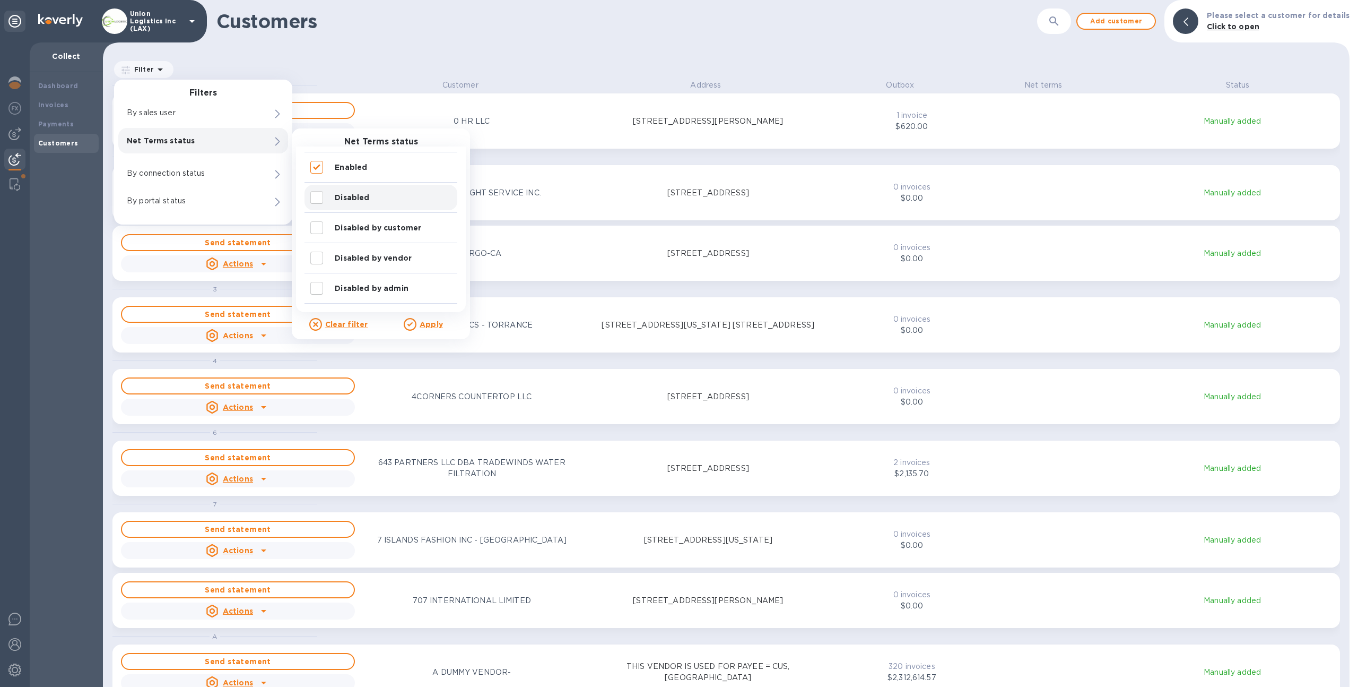
click at [319, 198] on input "decorative checkbox" at bounding box center [317, 197] width 22 height 22
checkbox input "true"
click at [315, 236] on input "decorative checkbox" at bounding box center [317, 227] width 22 height 22
checkbox input "true"
click at [315, 264] on input "decorative checkbox" at bounding box center [317, 258] width 22 height 22
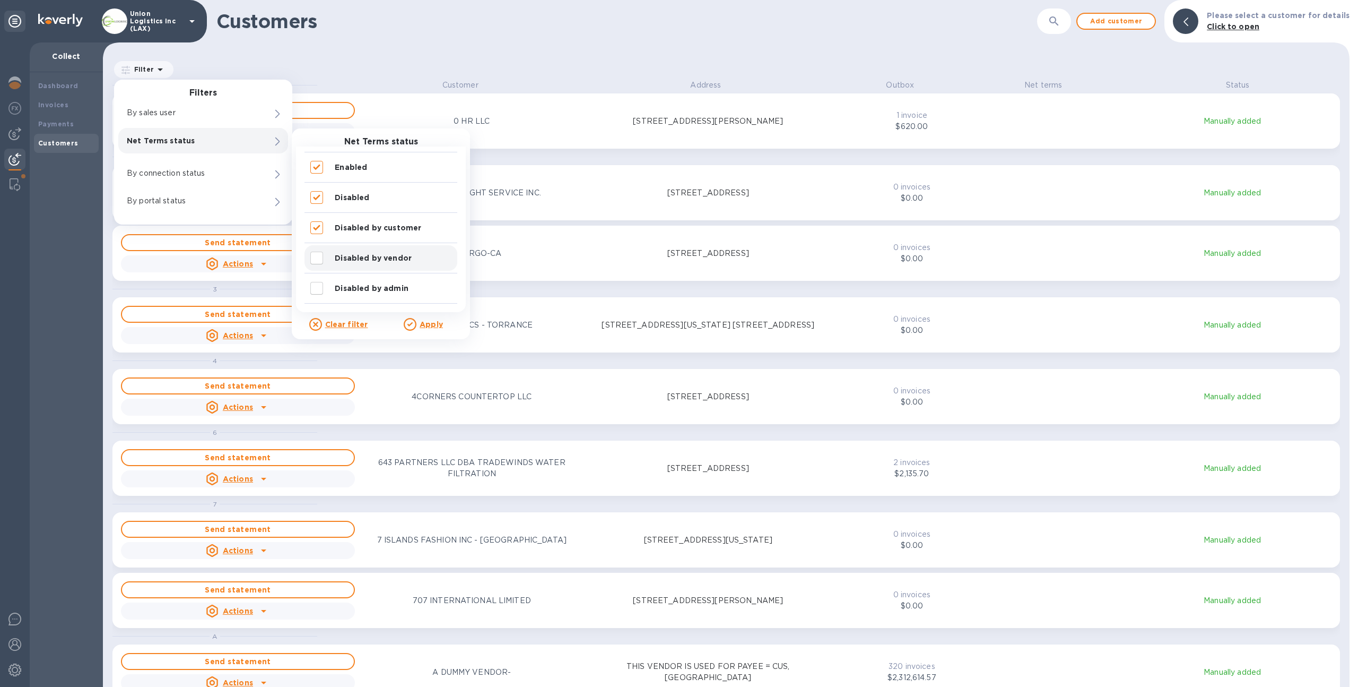
checkbox input "true"
click at [312, 289] on input "decorative checkbox" at bounding box center [317, 288] width 22 height 22
checkbox input "true"
click at [403, 329] on div "Apply" at bounding box center [423, 324] width 85 height 13
click at [414, 326] on icon at bounding box center [410, 324] width 13 height 13
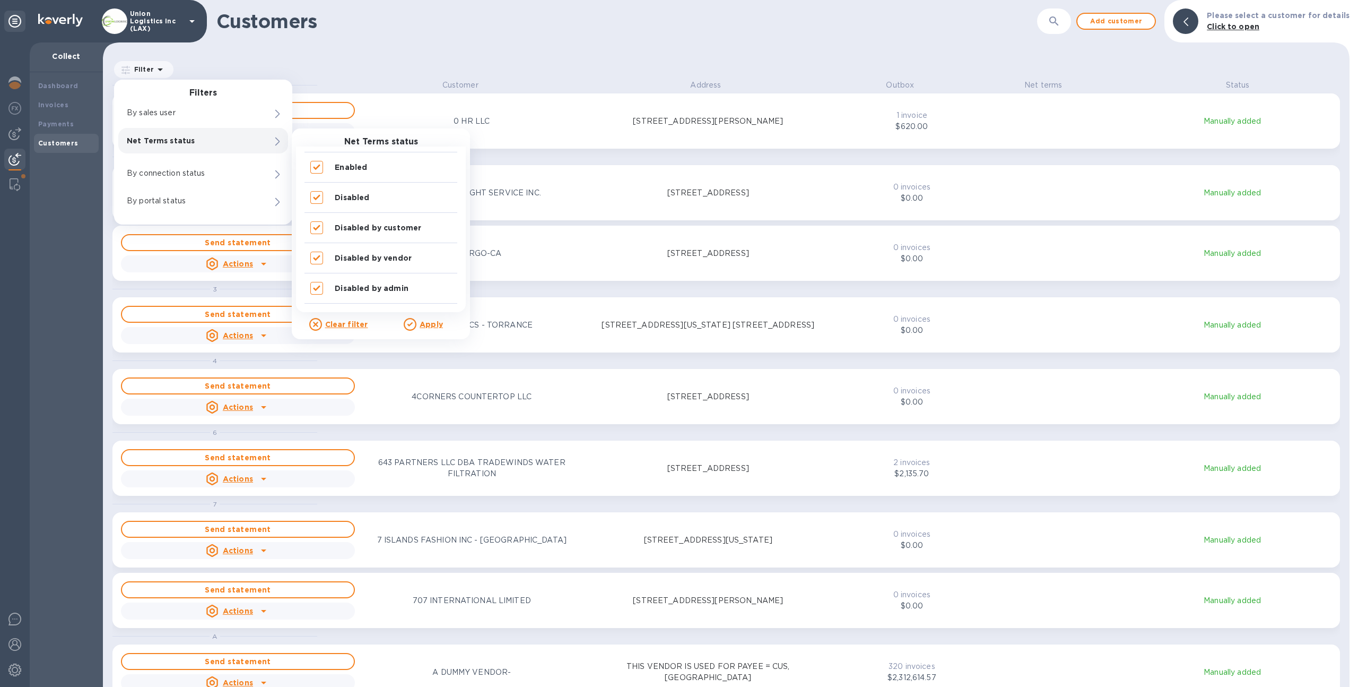
click at [433, 324] on u "Apply" at bounding box center [431, 324] width 23 height 8
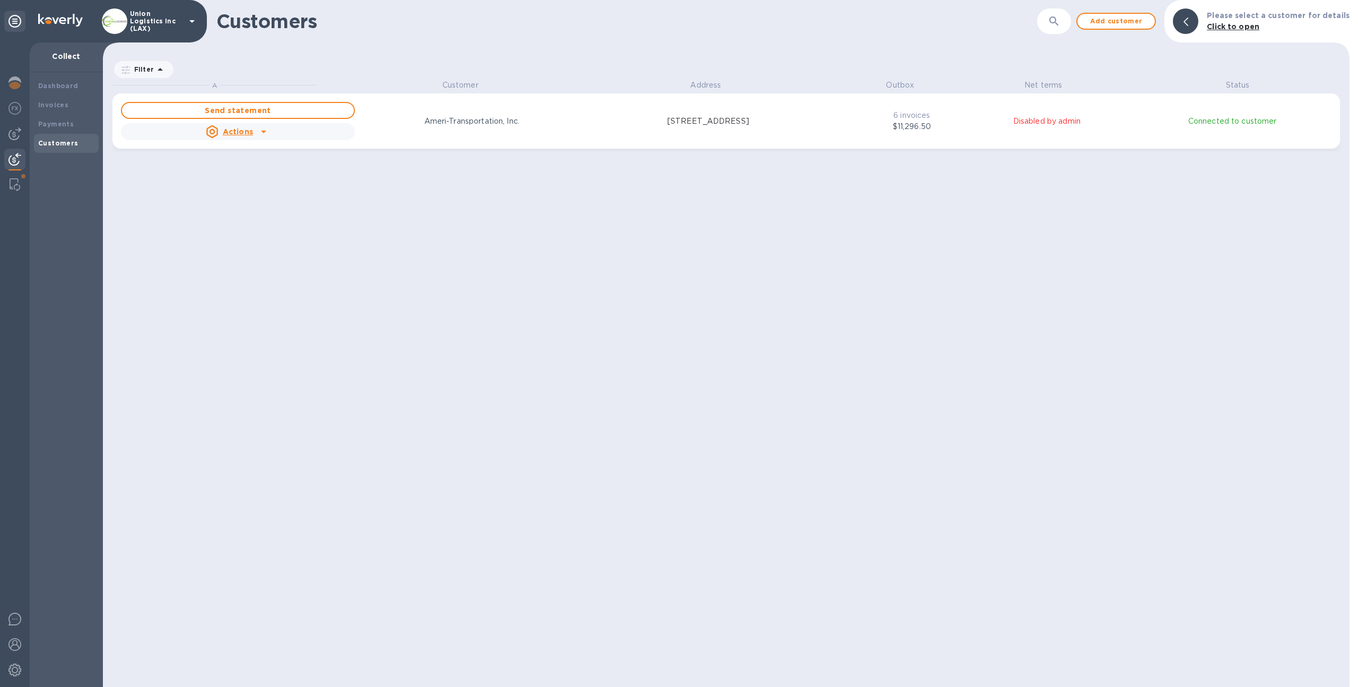
scroll to position [599, 1243]
click at [155, 73] on icon at bounding box center [160, 69] width 13 height 13
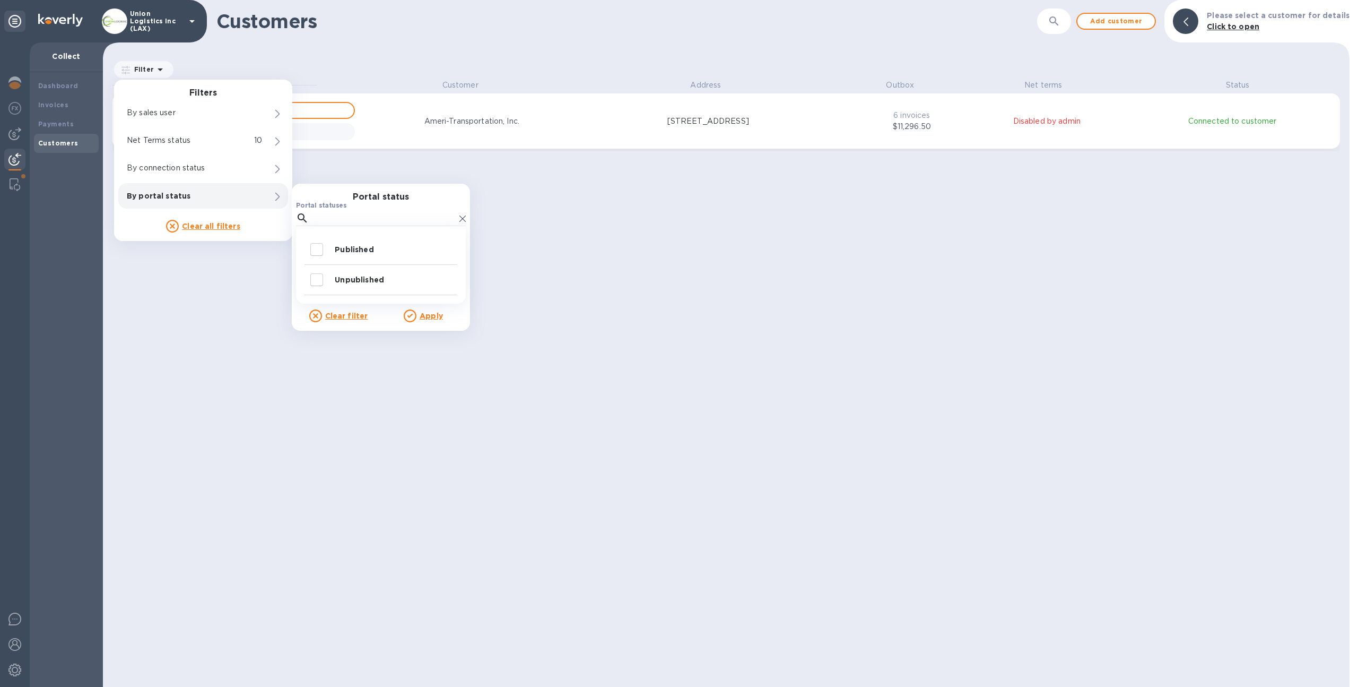
click at [196, 226] on u "Clear all filters" at bounding box center [211, 226] width 58 height 8
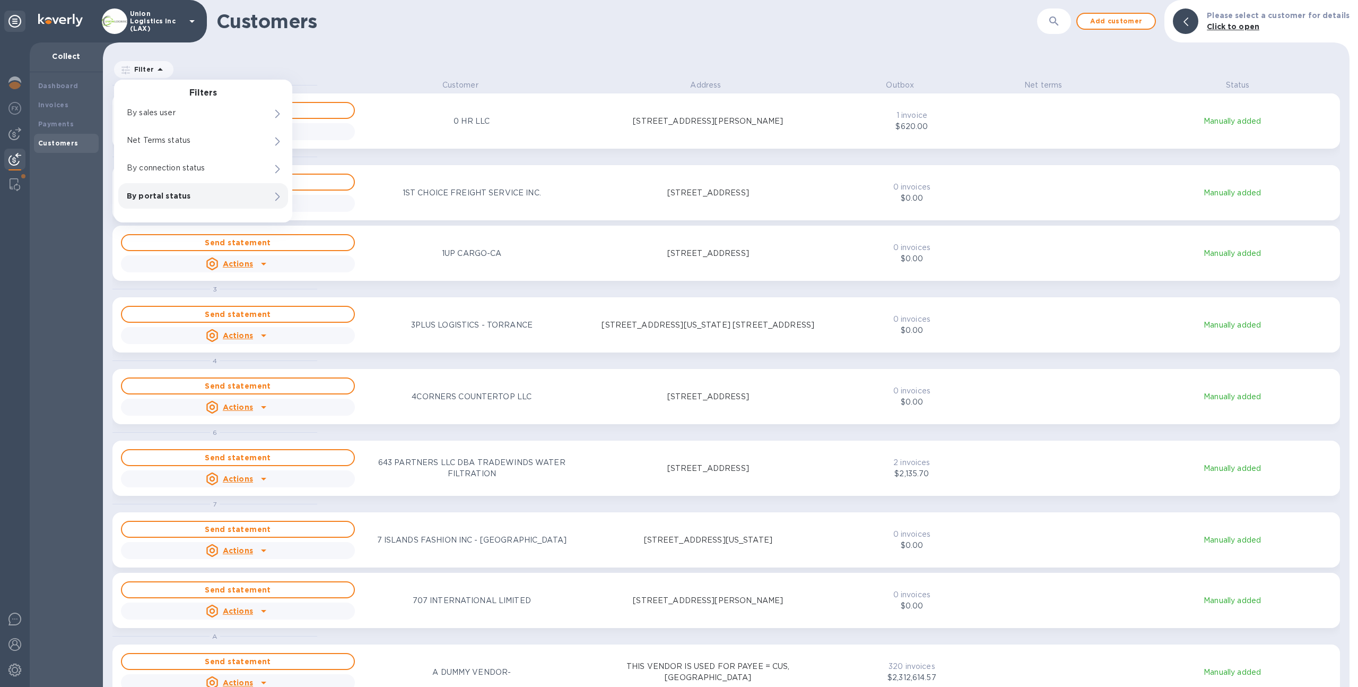
click at [1053, 18] on button "button" at bounding box center [1054, 20] width 25 height 25
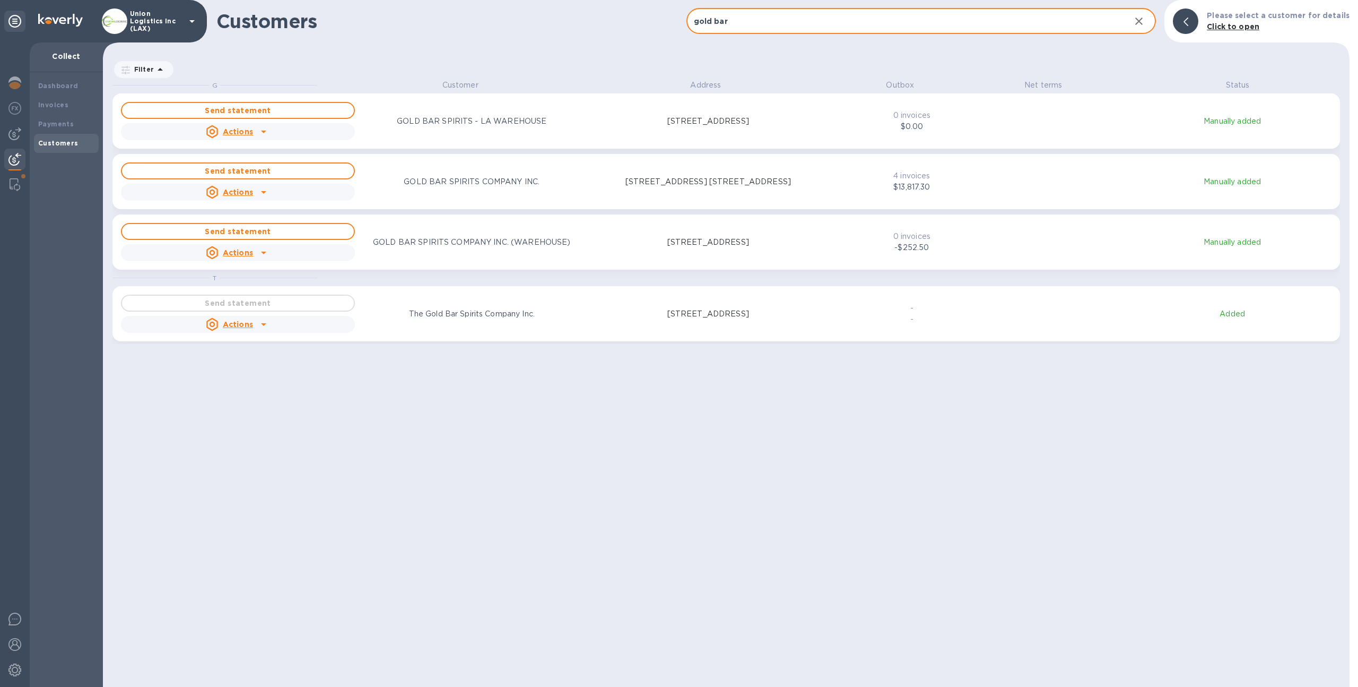
type input "gold bar"
click at [998, 181] on div "grid" at bounding box center [1046, 181] width 101 height 4
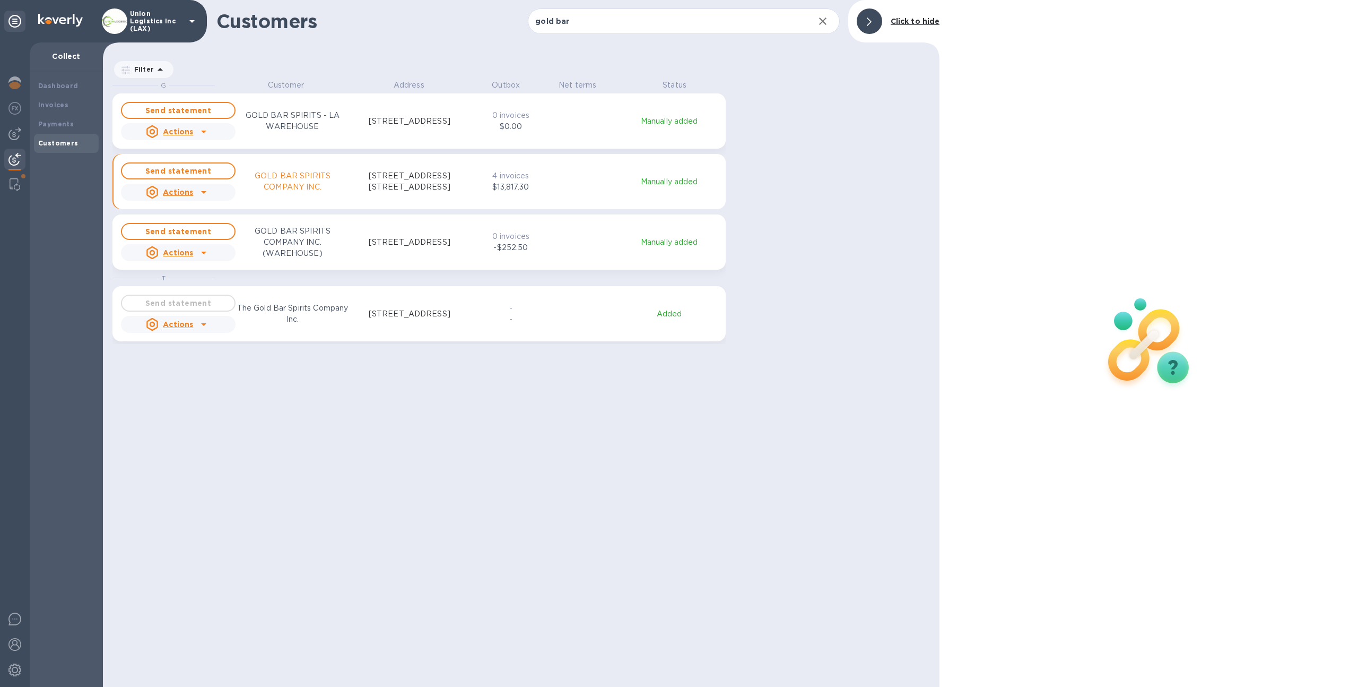
scroll to position [8, 5]
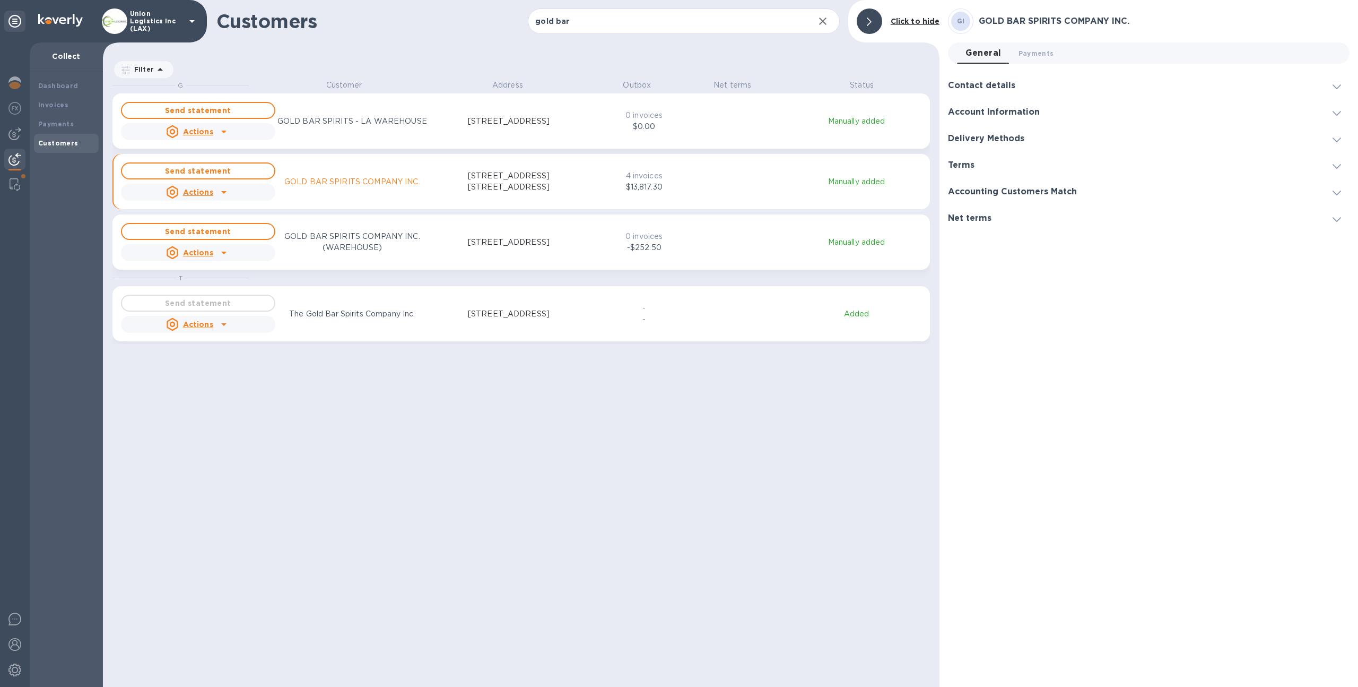
click at [667, 305] on p "-" at bounding box center [644, 307] width 63 height 11
click at [682, 187] on div "Send statement Actions GOLD BAR SPIRITS COMPANY INC. 201 SPEAR ST. NO.1100, SAN…" at bounding box center [521, 181] width 805 height 42
click at [455, 201] on div "Send statement Actions GOLD BAR SPIRITS COMPANY INC. 201 SPEAR ST. NO.1100, SAN…" at bounding box center [354, 181] width 470 height 42
click at [485, 319] on p "2505 Monarch Street, Alameda, CA 94501 US" at bounding box center [509, 313] width 82 height 11
click at [1048, 48] on span "Payments 0" at bounding box center [1037, 53] width 36 height 11
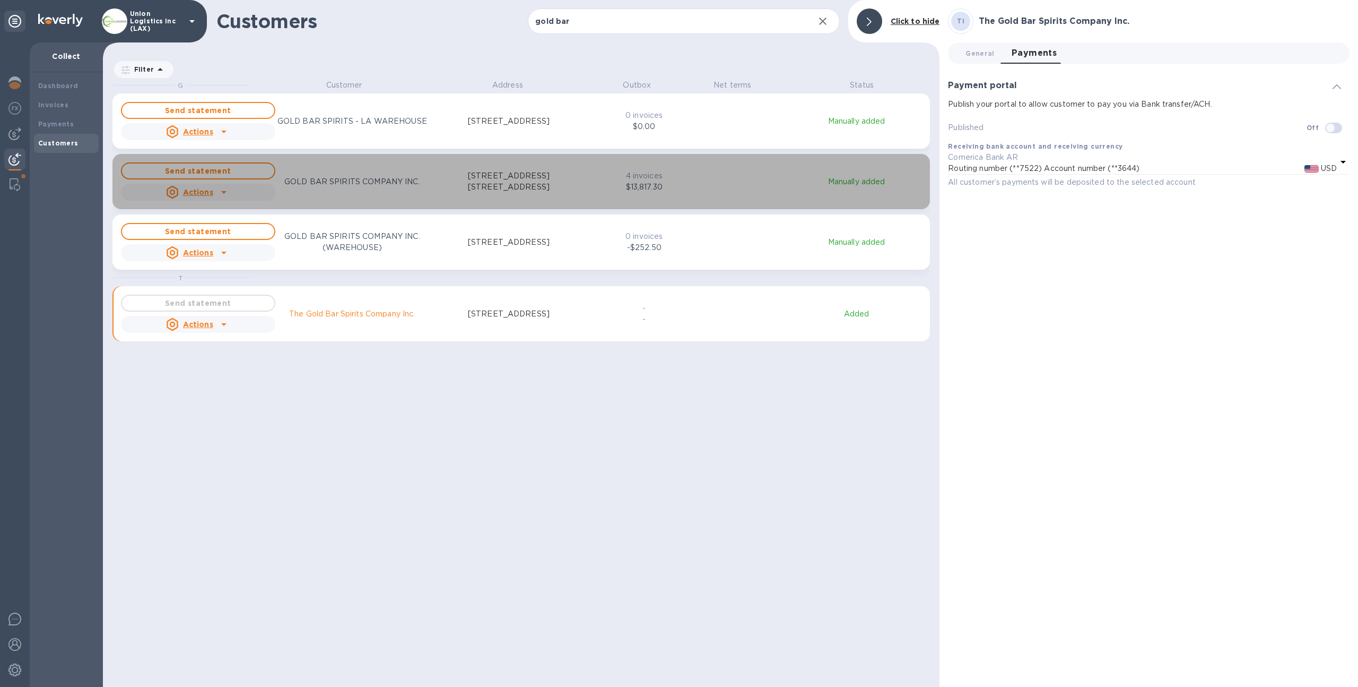
click at [665, 201] on div "Send statement Actions GOLD BAR SPIRITS COMPANY INC. 201 SPEAR ST. NO.1100, SAN…" at bounding box center [521, 181] width 805 height 42
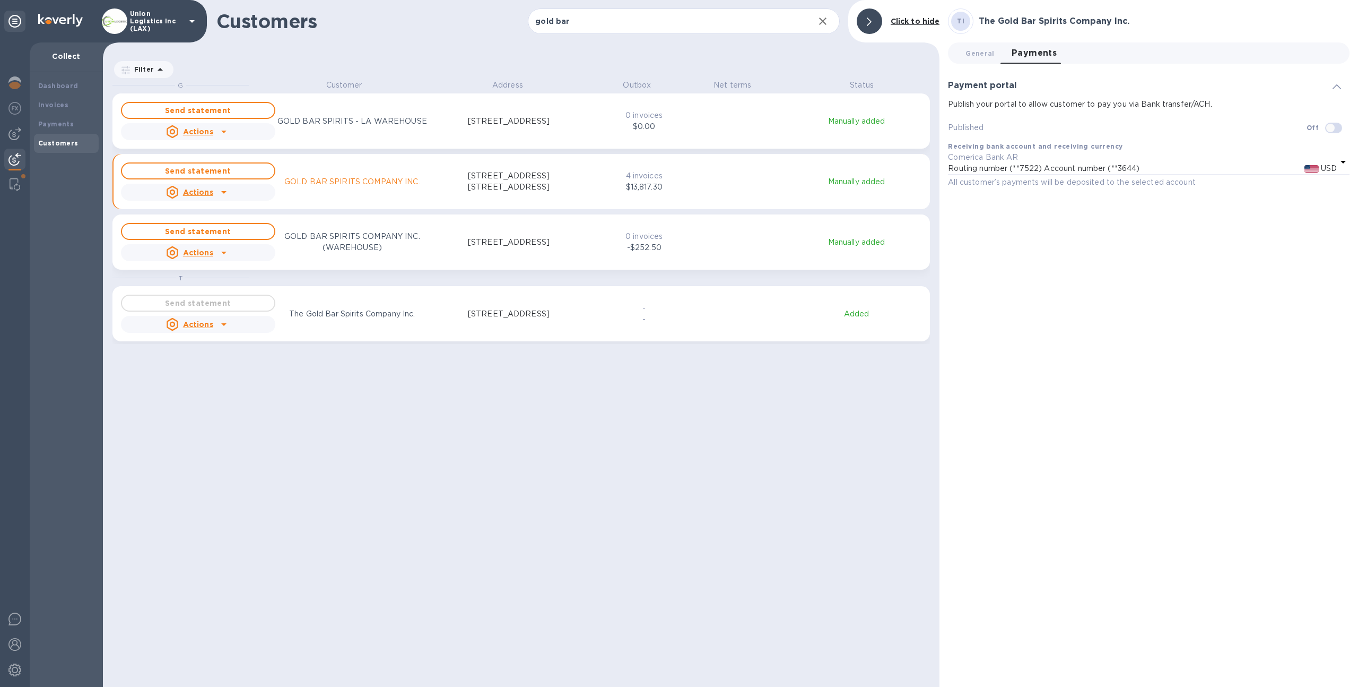
checkbox input "true"
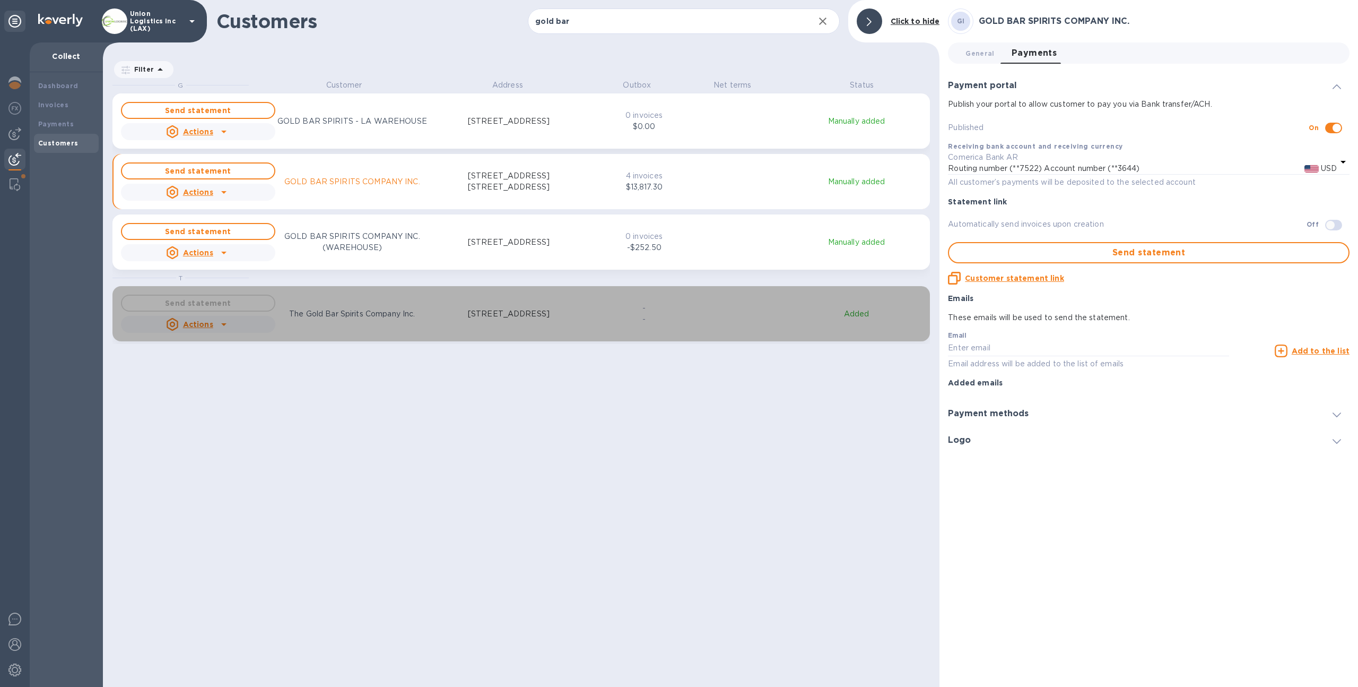
click at [550, 314] on p "2505 Monarch Street, Alameda, CA 94501 US" at bounding box center [509, 313] width 82 height 11
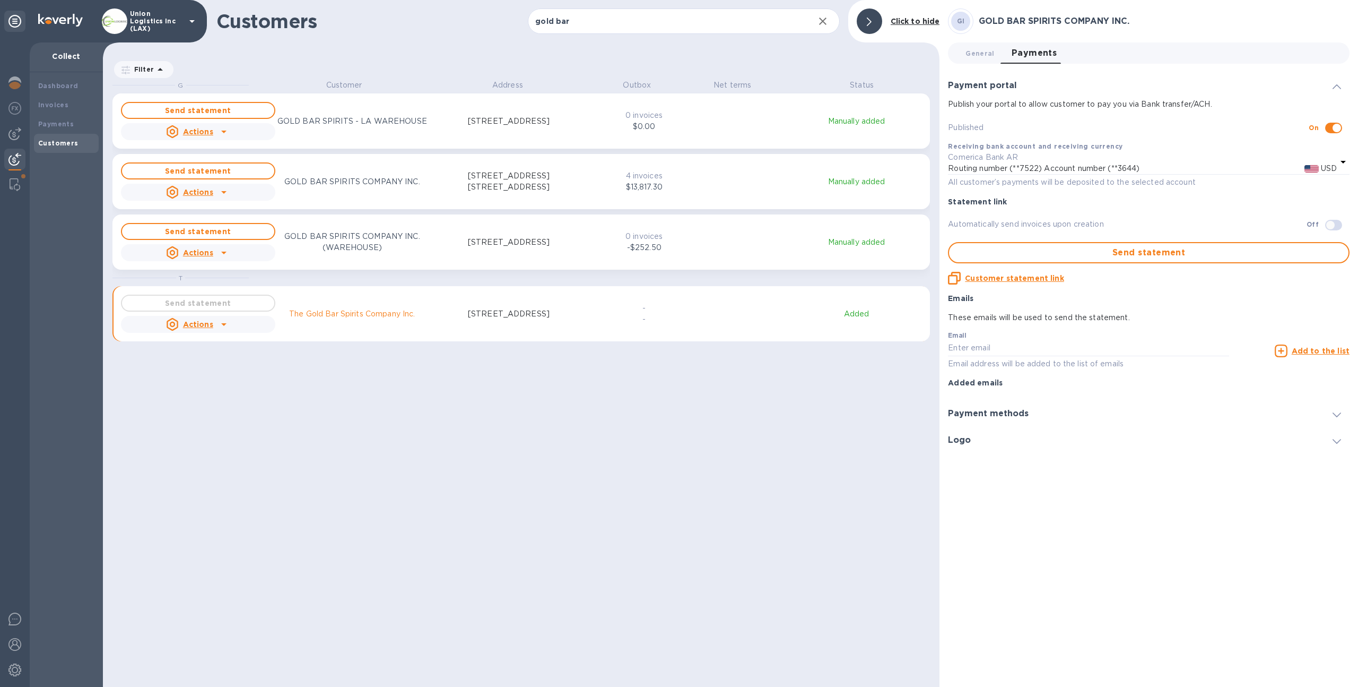
checkbox input "false"
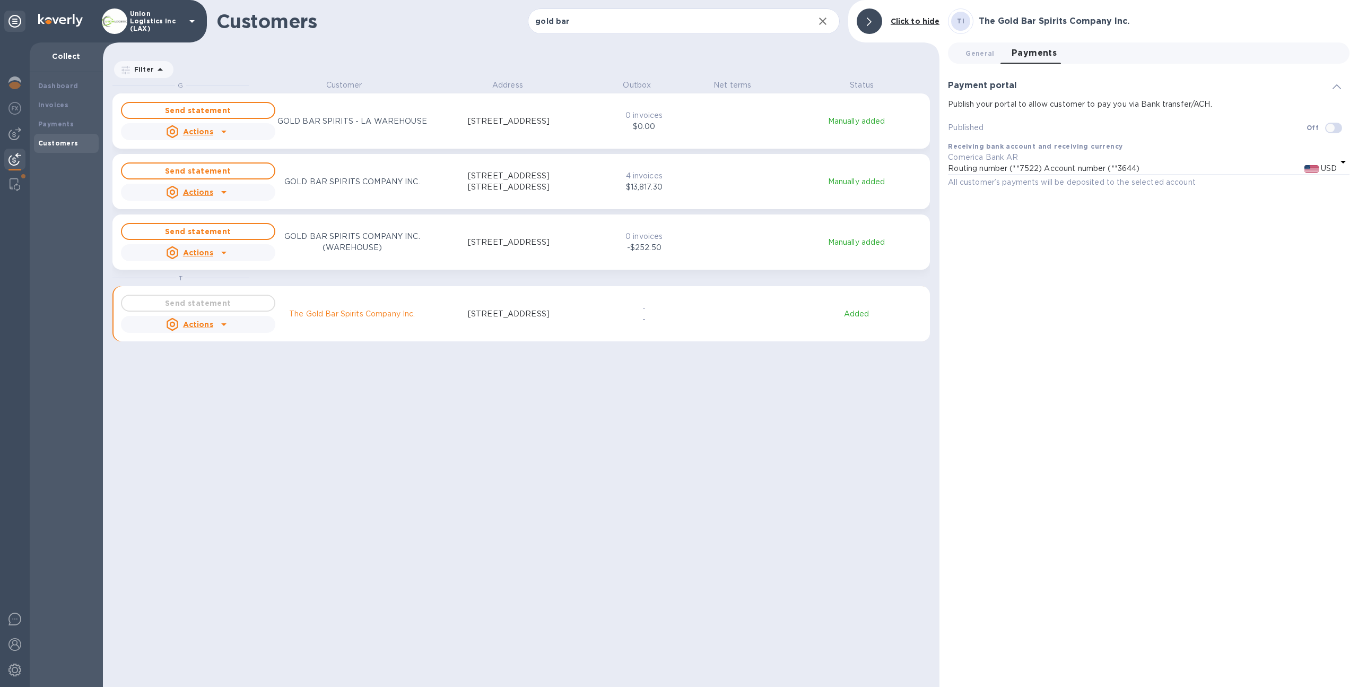
click at [584, 190] on p "201 SPEAR ST. NO.1100, SAN FRANCISCO, CA 94105 US" at bounding box center [508, 181] width 155 height 22
checkbox input "true"
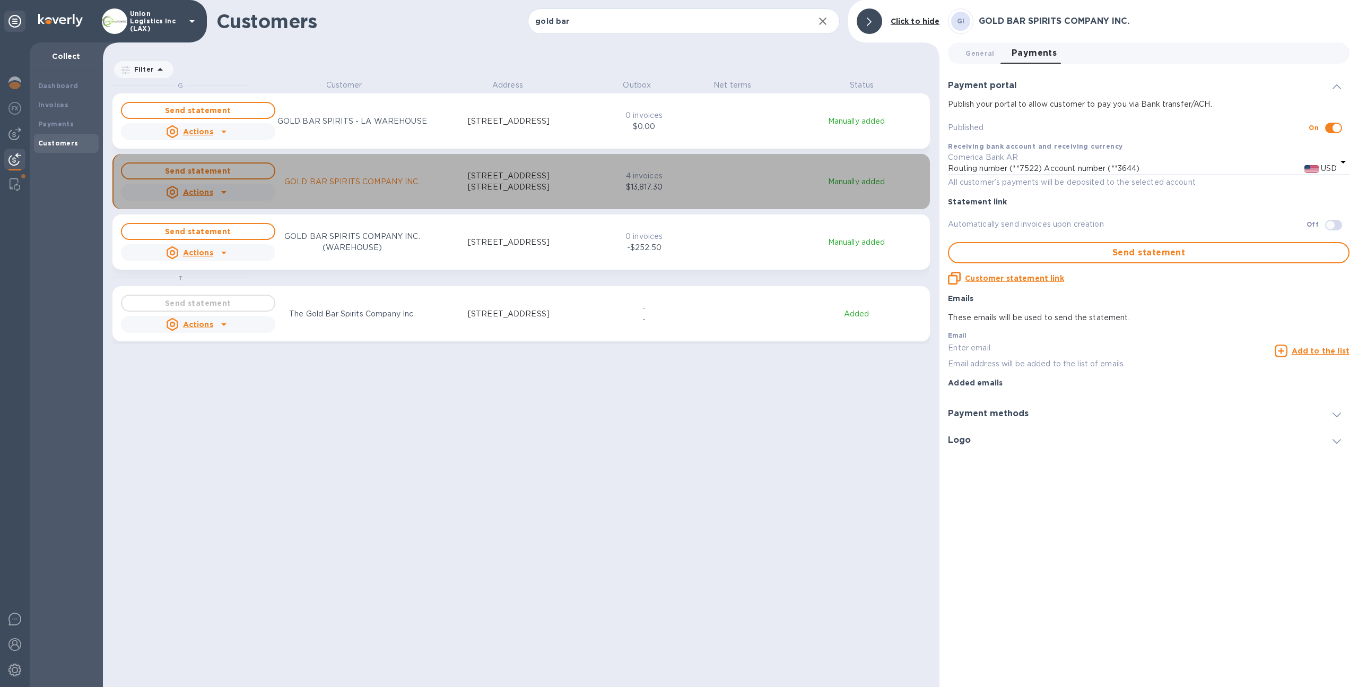
drag, startPoint x: 294, startPoint y: 184, endPoint x: 359, endPoint y: 182, distance: 65.3
click at [359, 182] on p "GOLD BAR SPIRITS COMPANY INC." at bounding box center [352, 181] width 136 height 11
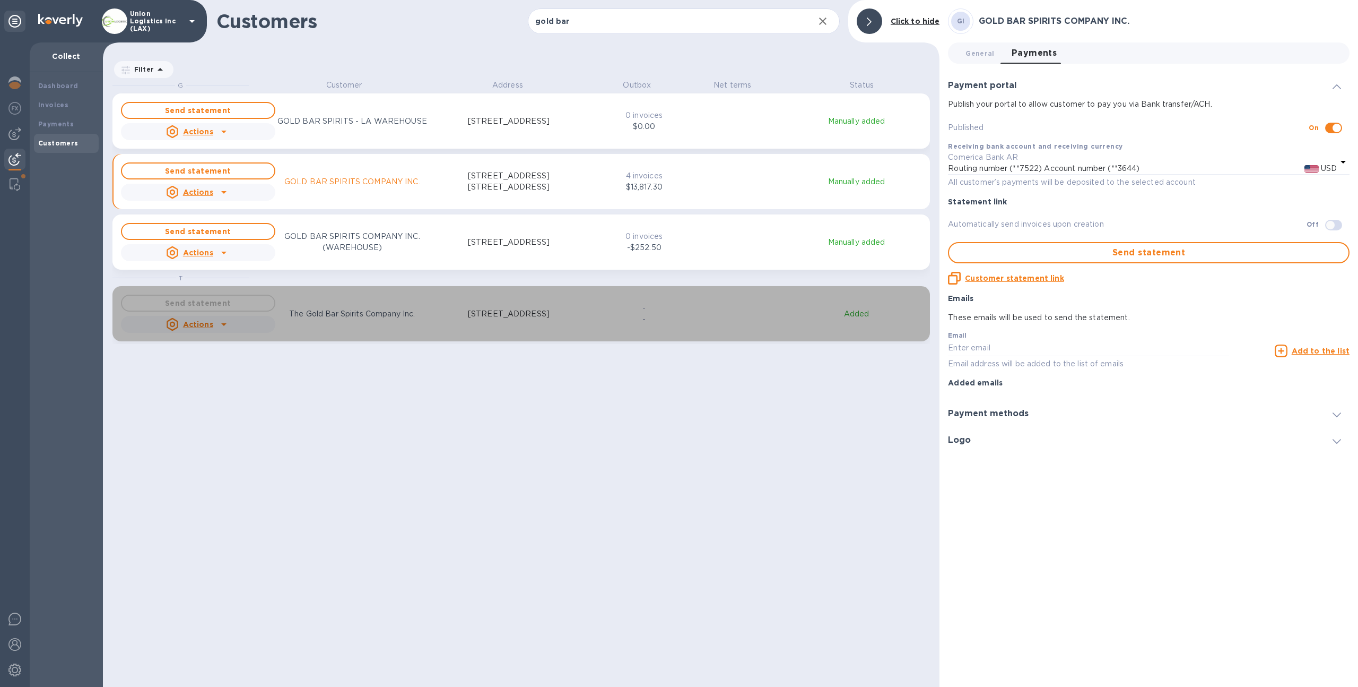
click at [390, 311] on p "The Gold Bar Spirits Company Inc." at bounding box center [352, 313] width 126 height 11
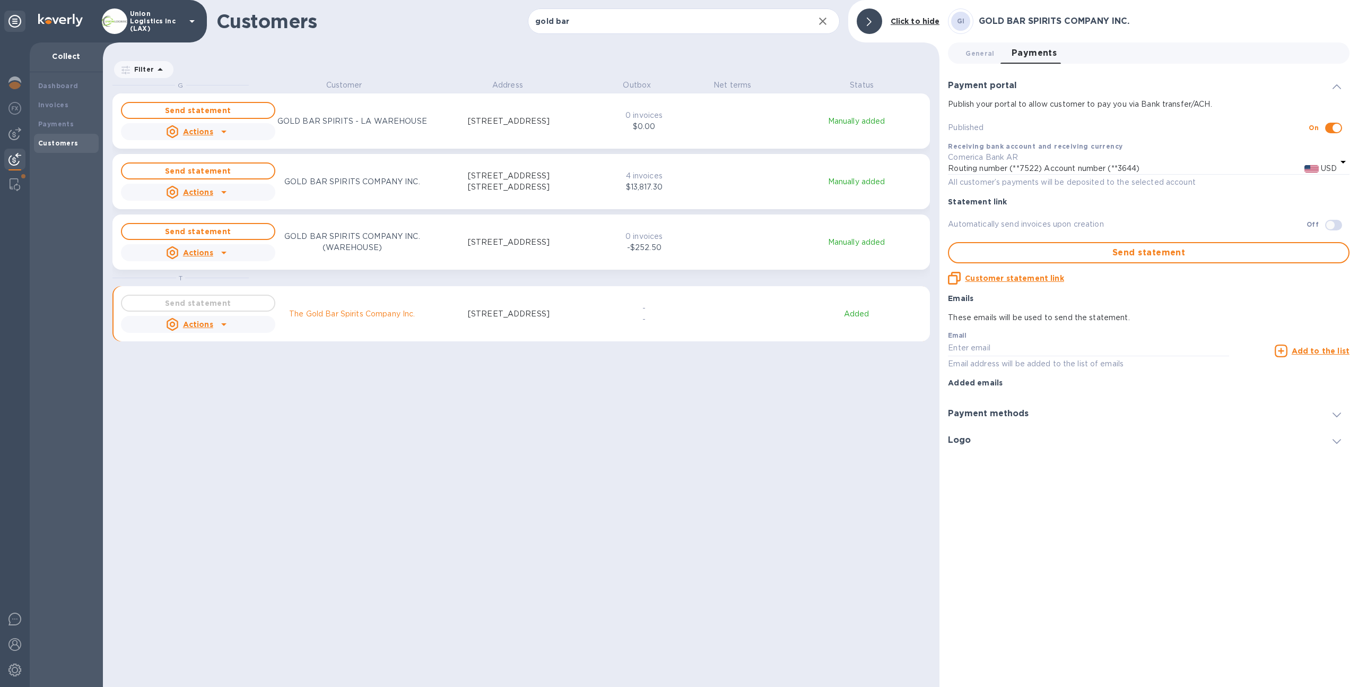
checkbox input "false"
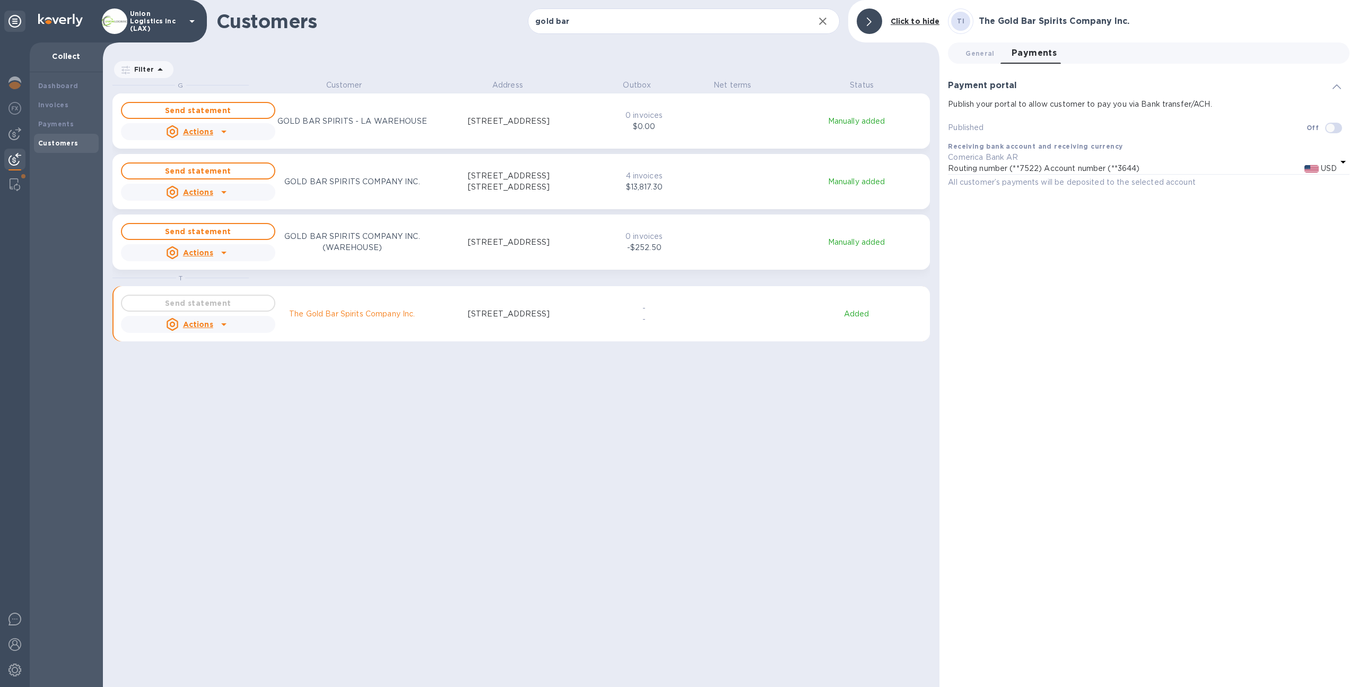
click at [389, 254] on div "GOLD BAR SPIRITS COMPANY INC. (WAREHOUSE)" at bounding box center [352, 242] width 159 height 27
checkbox input "true"
click at [394, 203] on button "Send statement Actions GOLD BAR SPIRITS COMPANY INC. 201 SPEAR ST. NO.1100, SAN…" at bounding box center [521, 181] width 818 height 55
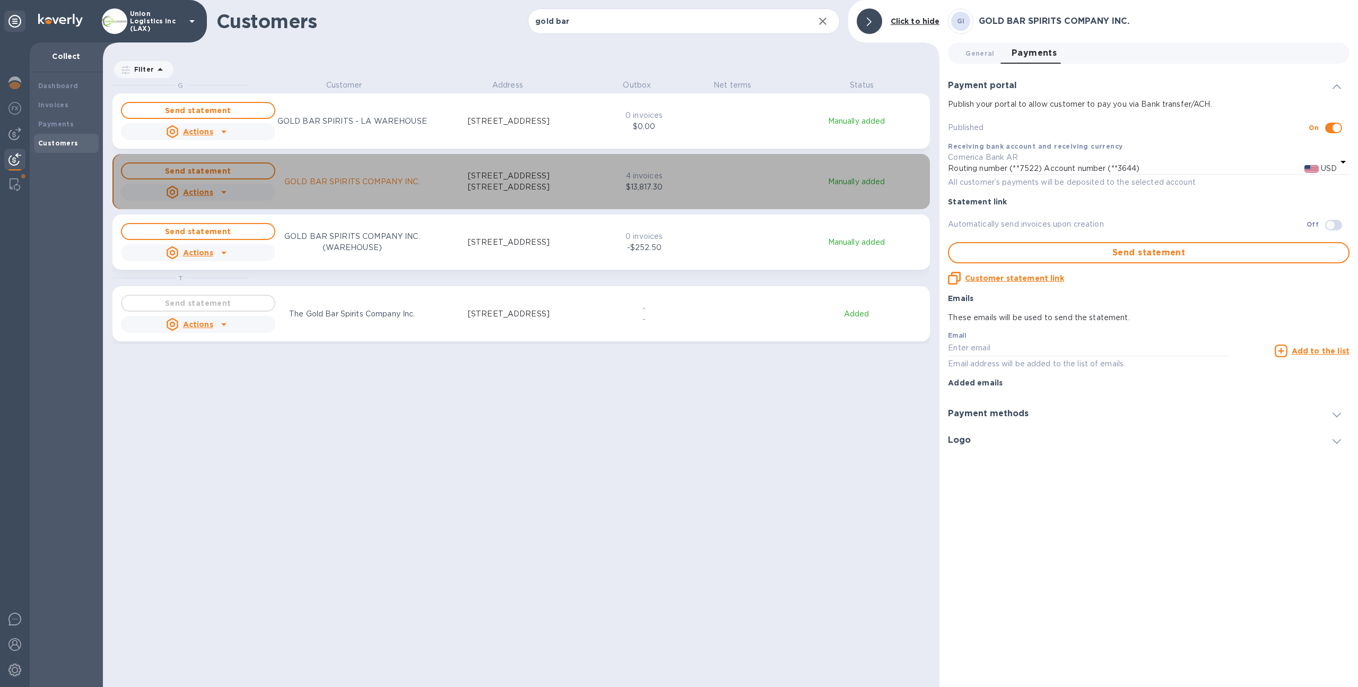
drag, startPoint x: 421, startPoint y: 183, endPoint x: 316, endPoint y: 191, distance: 104.8
click at [316, 191] on div "Send statement Actions GOLD BAR SPIRITS COMPANY INC. 201 SPEAR ST. NO.1100, SAN…" at bounding box center [354, 181] width 470 height 42
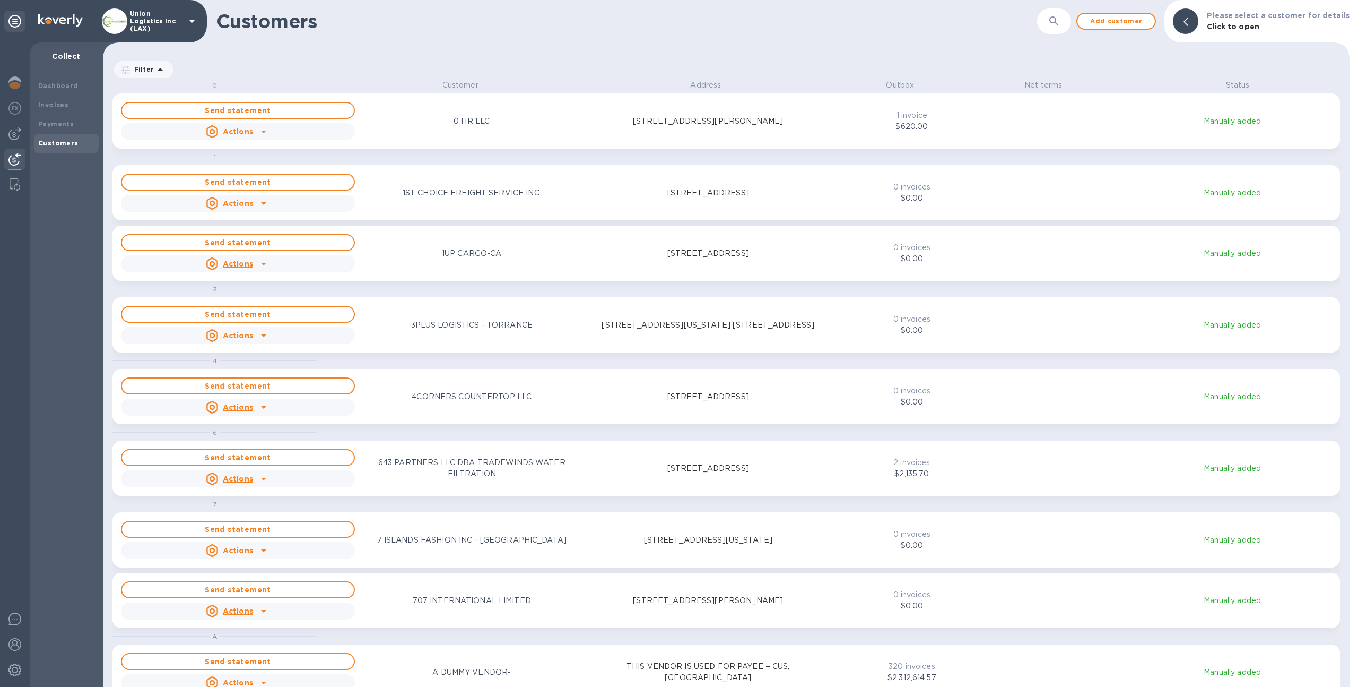
scroll to position [599, 1243]
click at [79, 127] on div "Payments" at bounding box center [66, 124] width 56 height 11
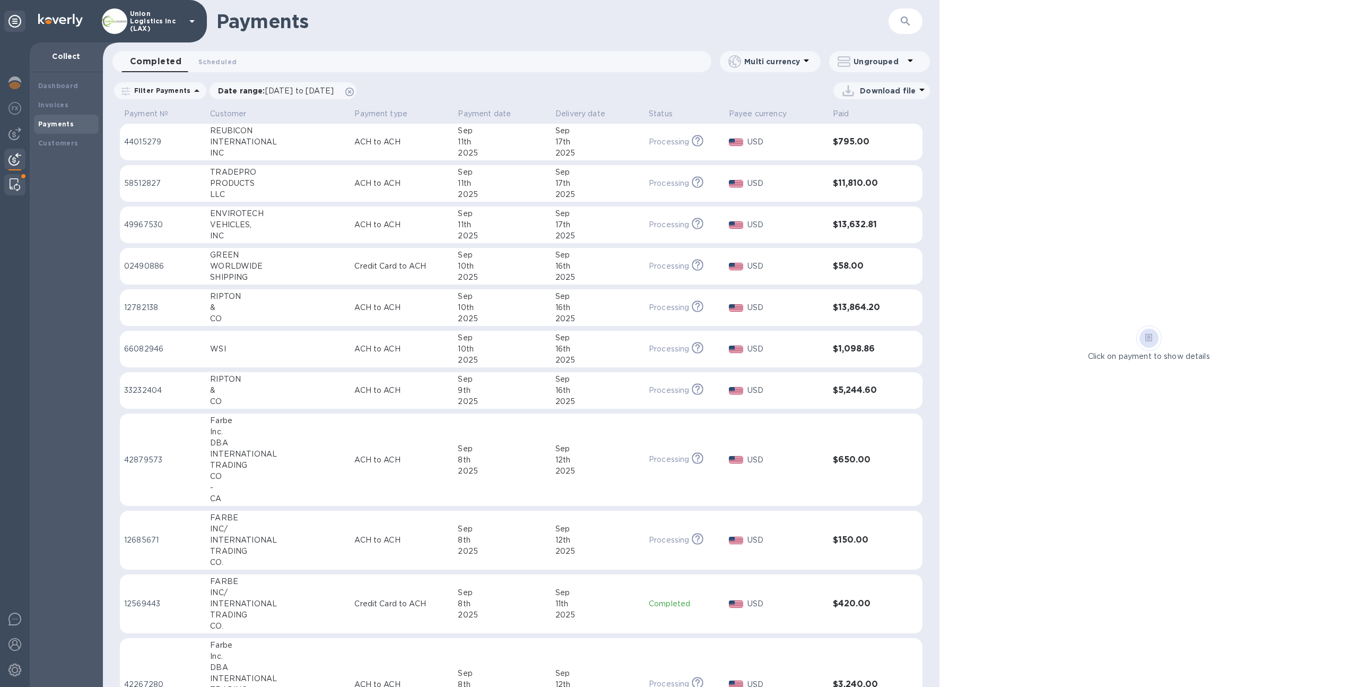
click at [24, 174] on span at bounding box center [23, 176] width 6 height 6
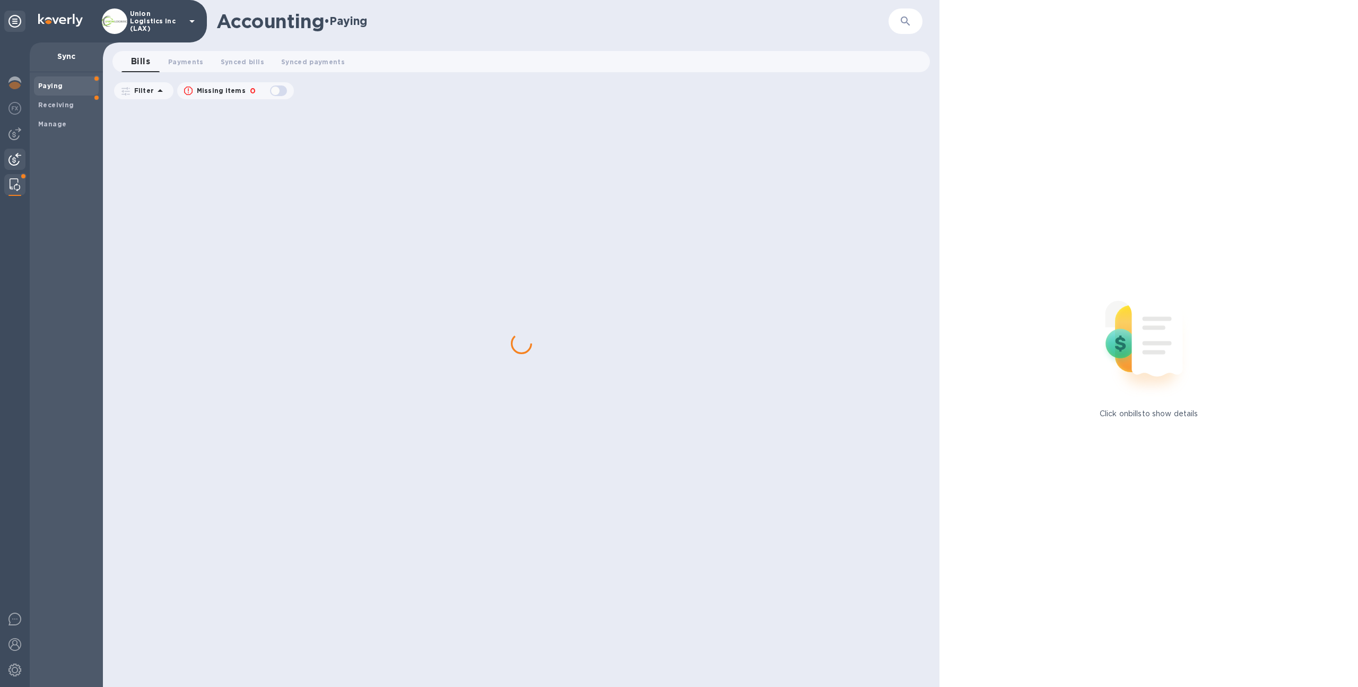
click at [18, 154] on img at bounding box center [14, 159] width 13 height 13
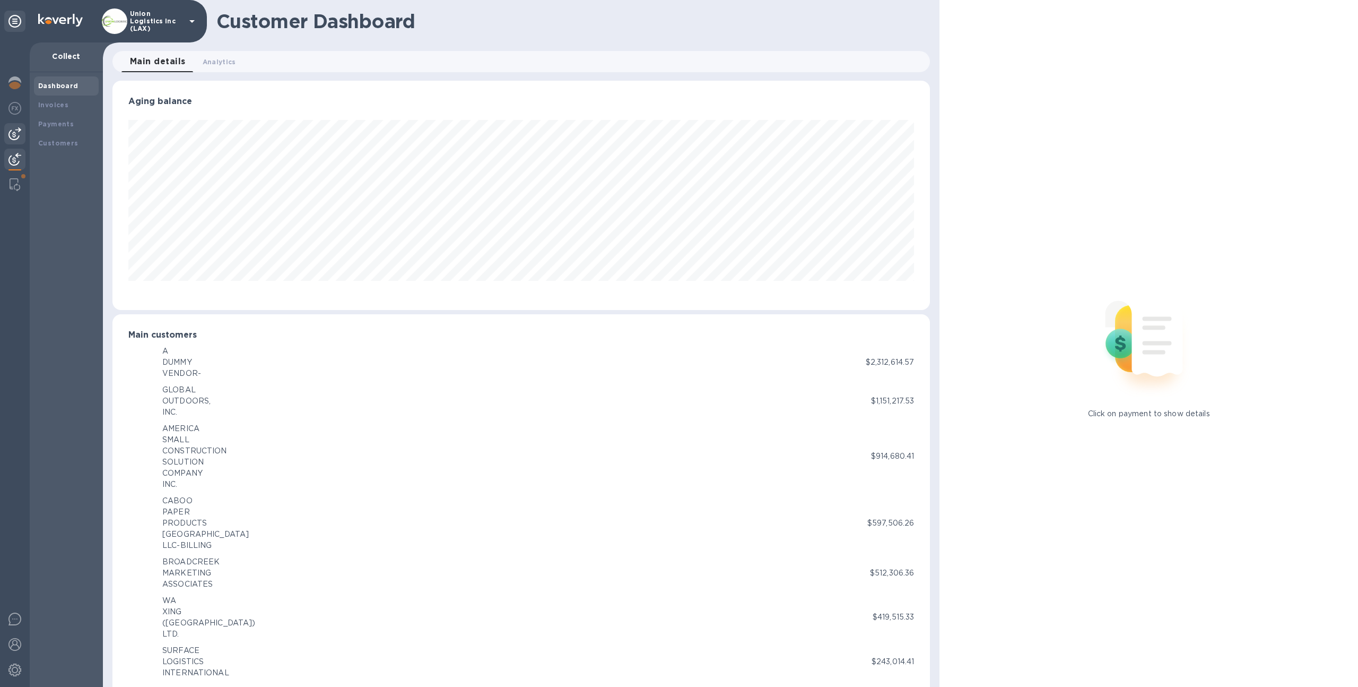
scroll to position [530349, 529765]
click at [12, 17] on icon at bounding box center [14, 21] width 13 height 13
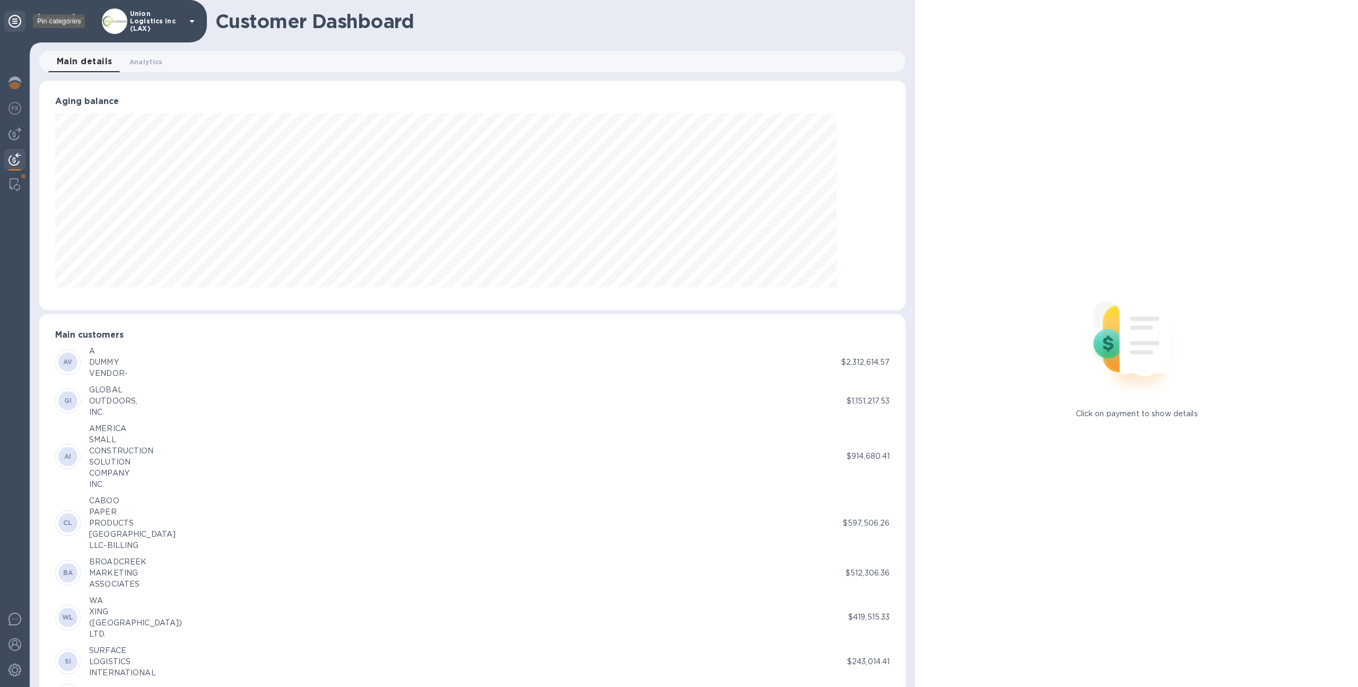
scroll to position [530349, 529716]
click at [16, 23] on icon at bounding box center [14, 21] width 13 height 13
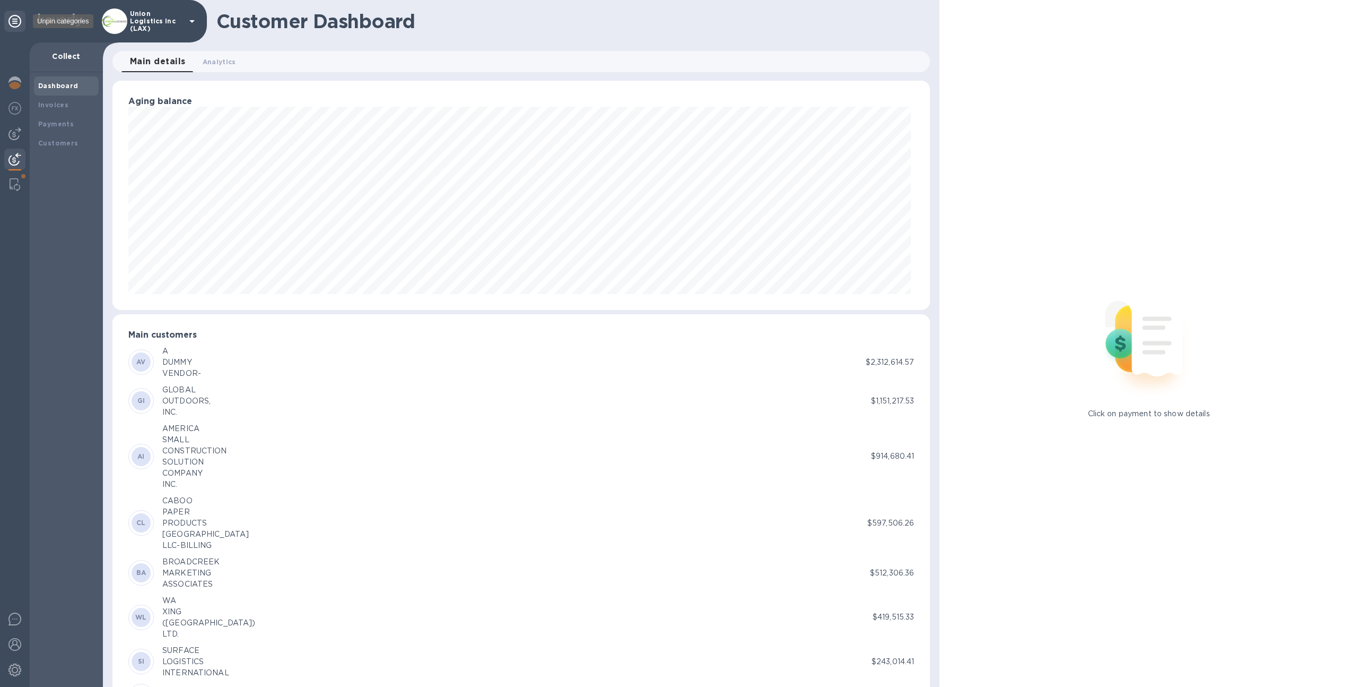
scroll to position [530349, 529765]
click at [12, 28] on div at bounding box center [14, 21] width 21 height 21
click at [17, 24] on icon at bounding box center [14, 21] width 13 height 13
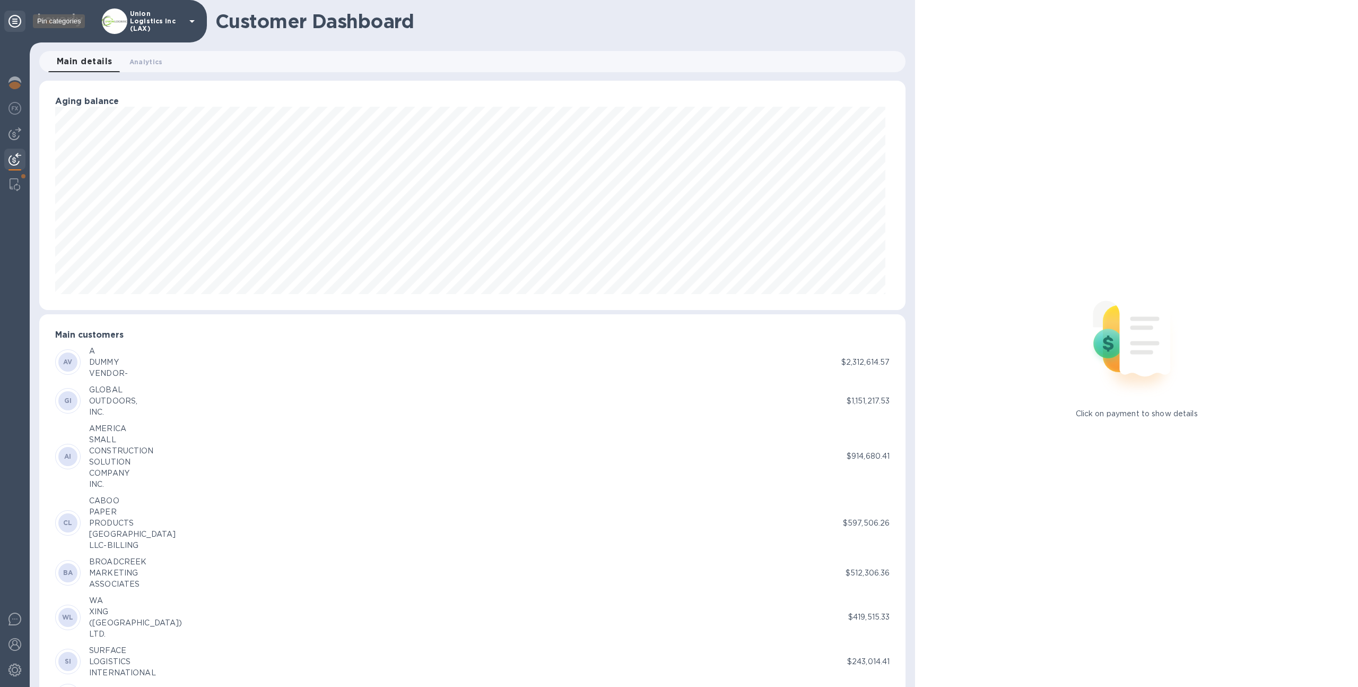
scroll to position [530349, 529716]
click at [17, 24] on icon at bounding box center [14, 21] width 13 height 13
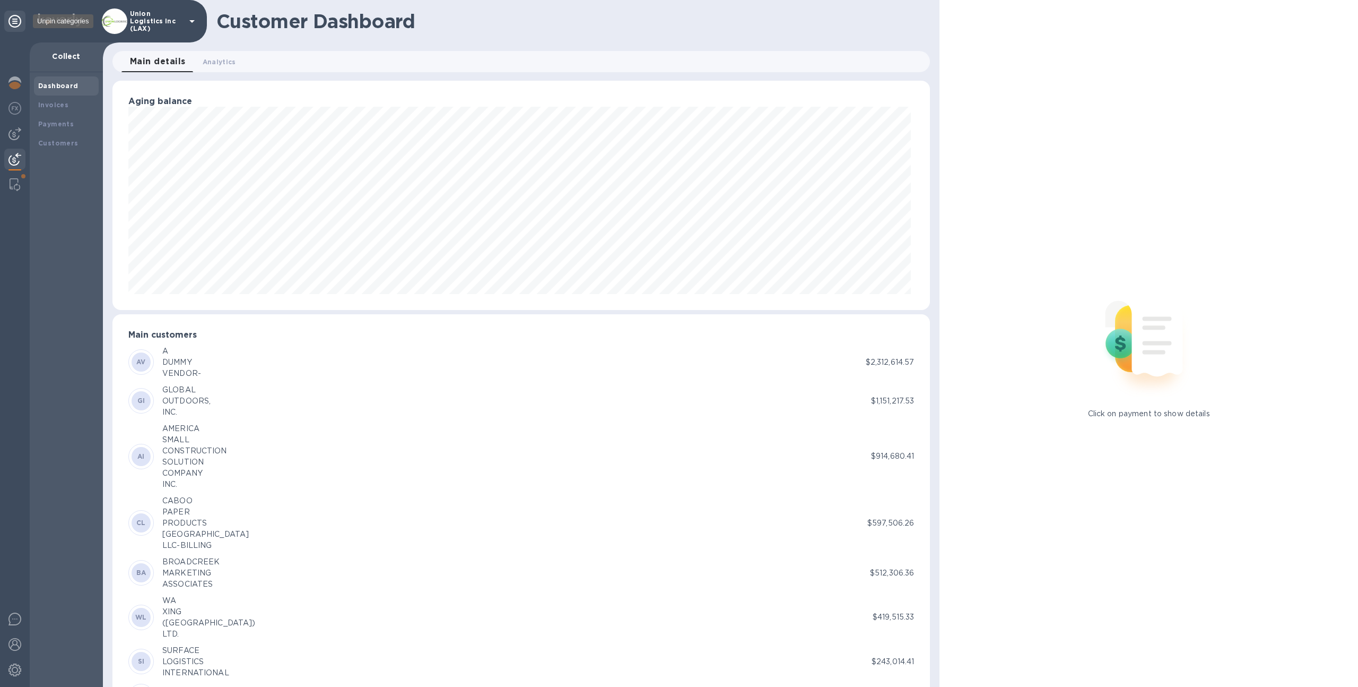
scroll to position [530349, 529765]
click at [16, 21] on icon at bounding box center [14, 21] width 13 height 13
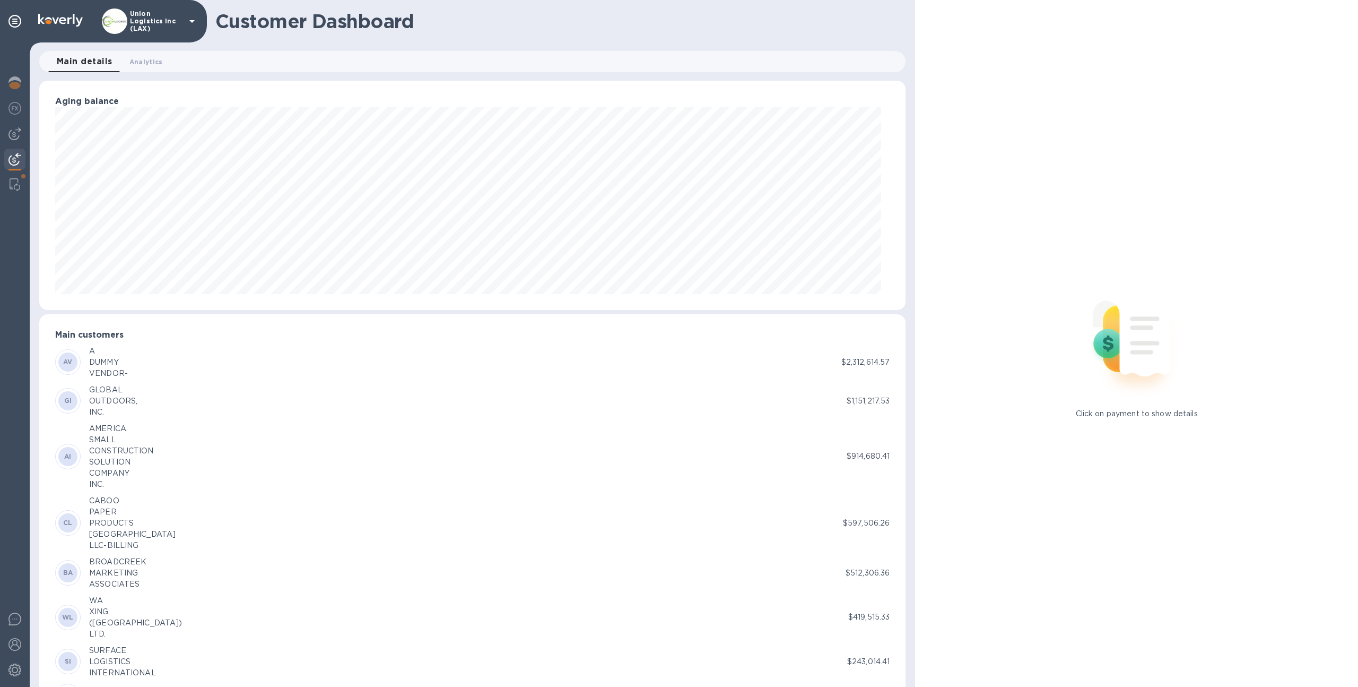
scroll to position [229, 863]
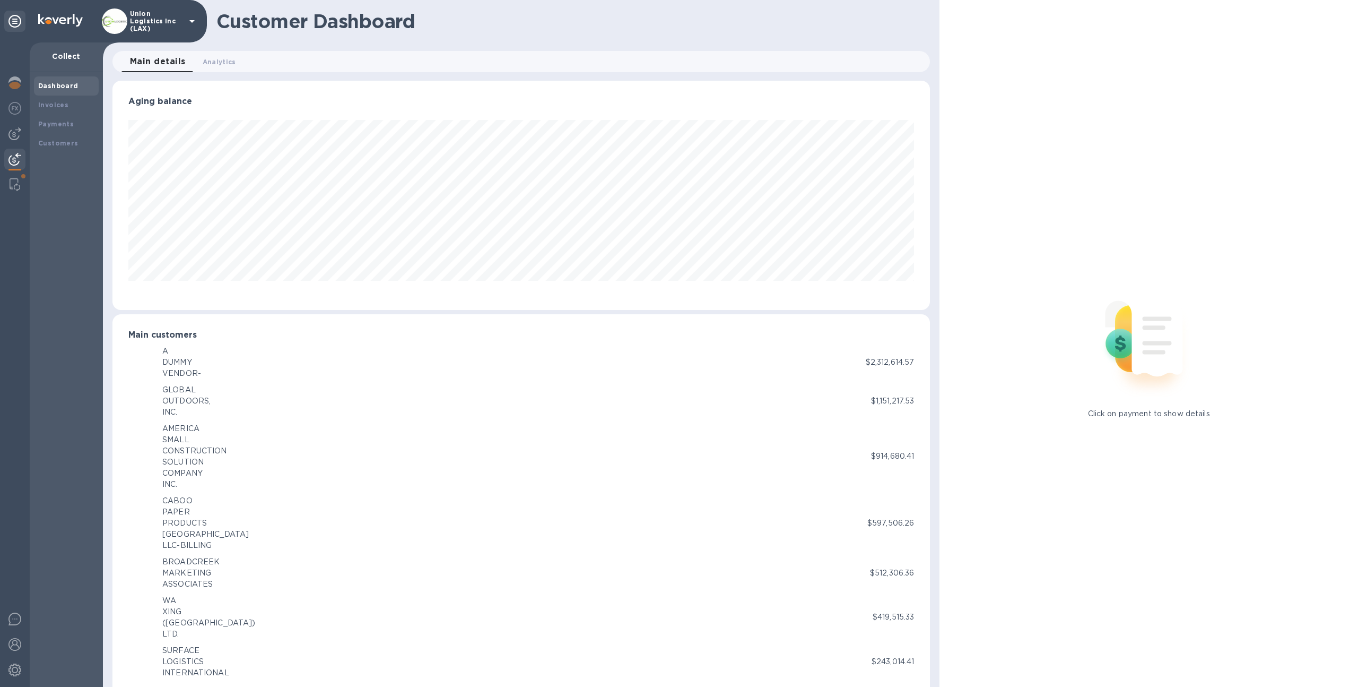
scroll to position [530349, 529765]
